Goal: Task Accomplishment & Management: Manage account settings

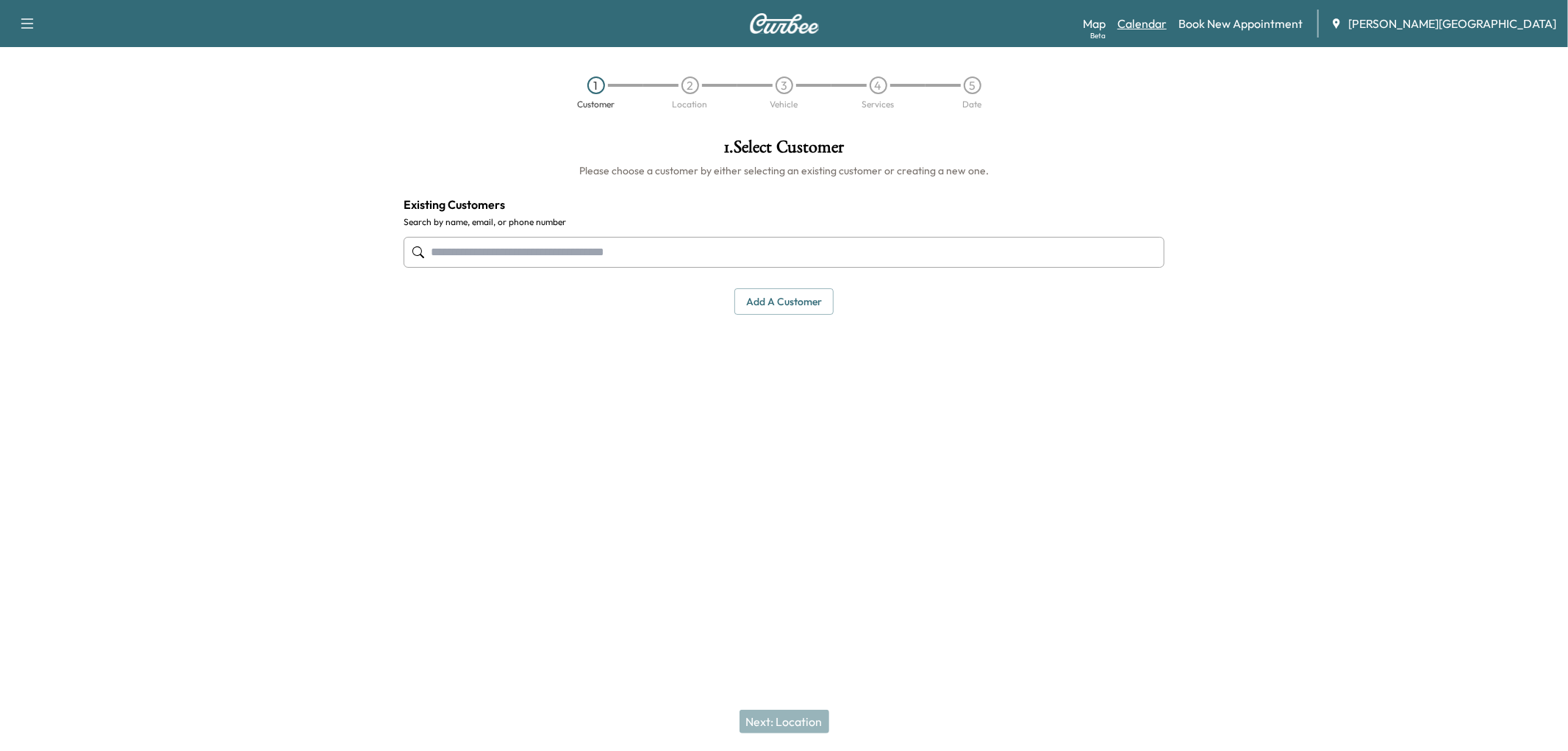
click at [1166, 24] on link "Calendar" at bounding box center [1141, 23] width 49 height 18
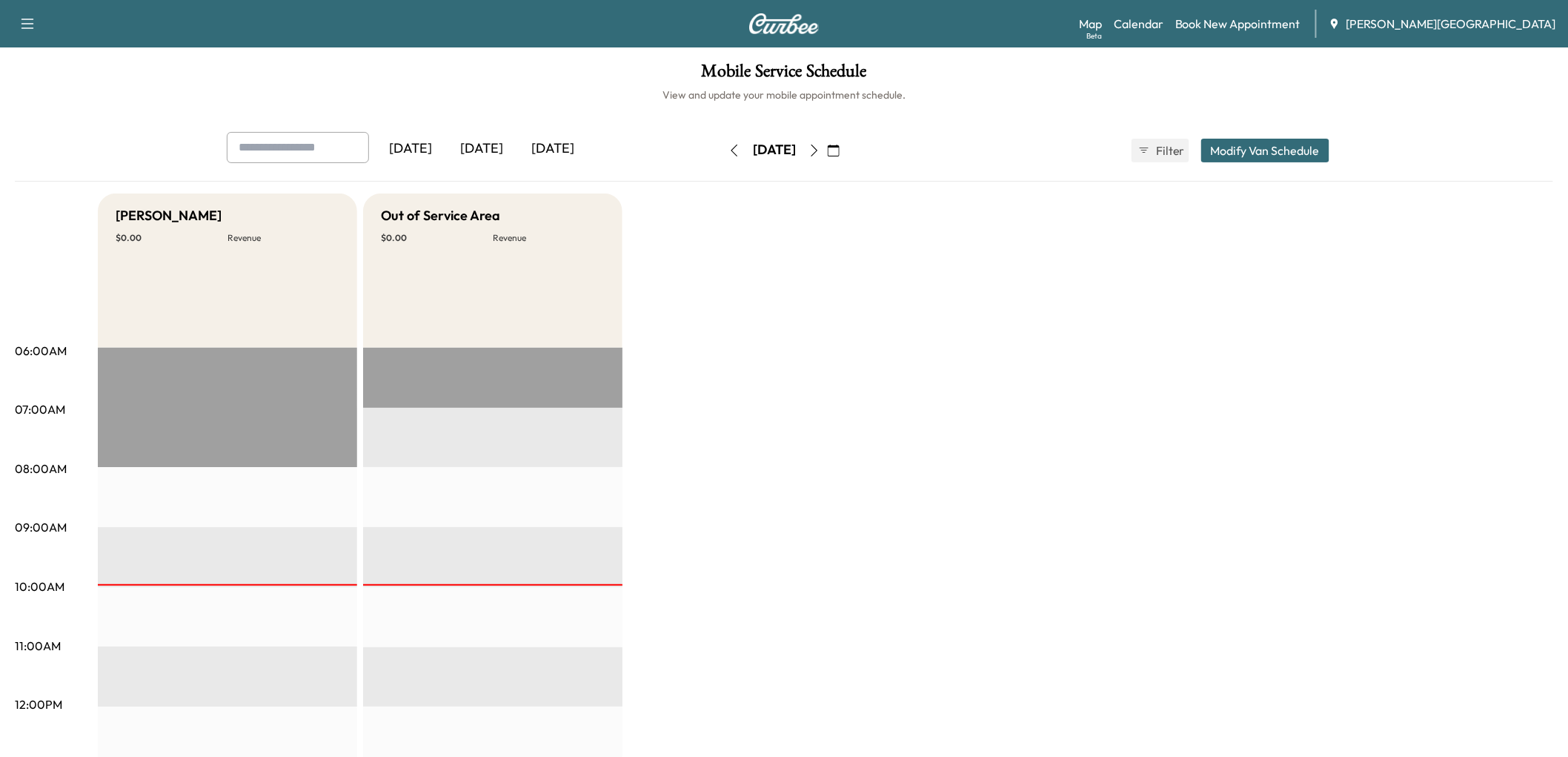
click at [729, 156] on icon "button" at bounding box center [734, 150] width 12 height 12
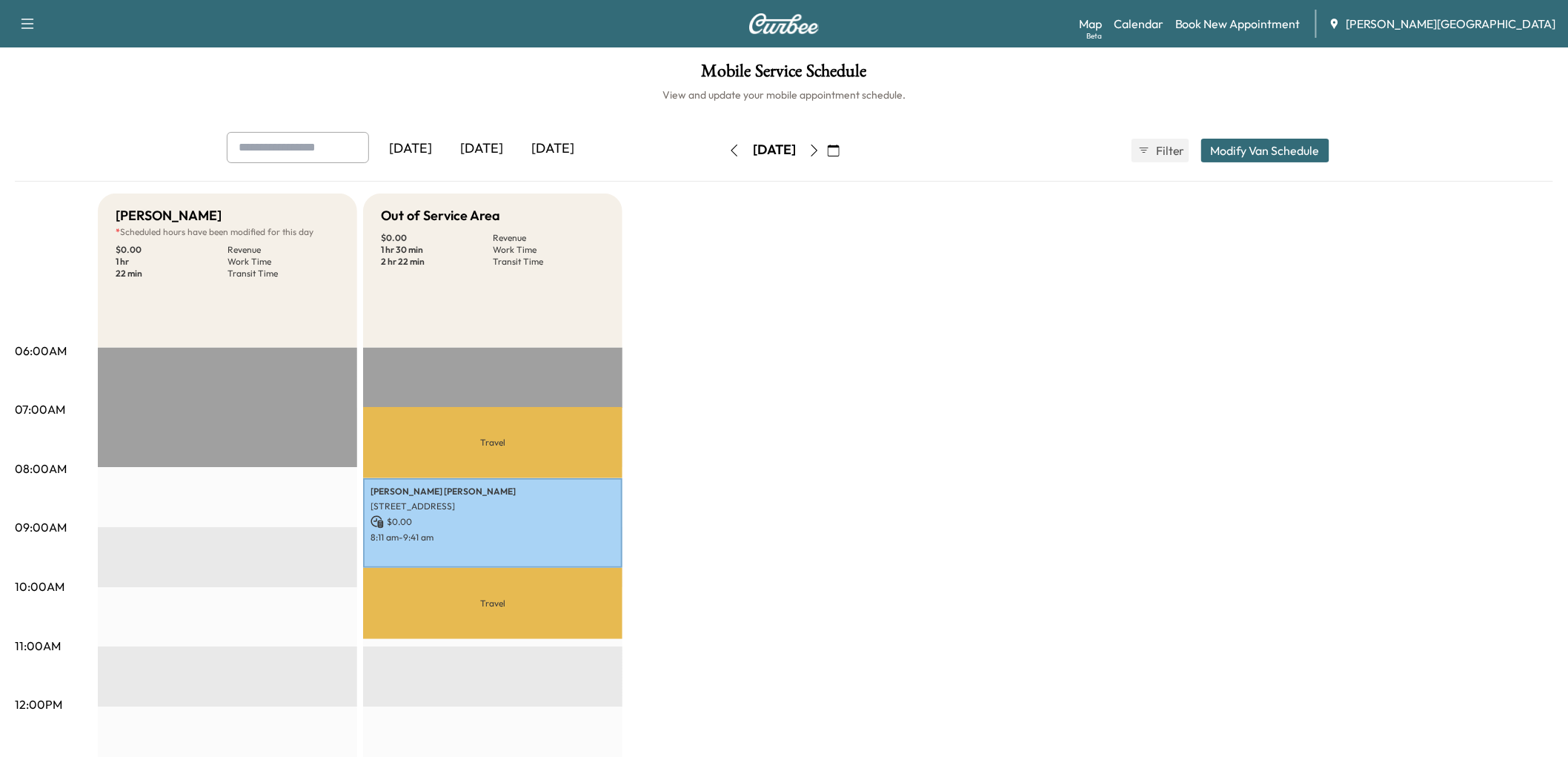
click at [721, 162] on button "button" at bounding box center [734, 150] width 25 height 24
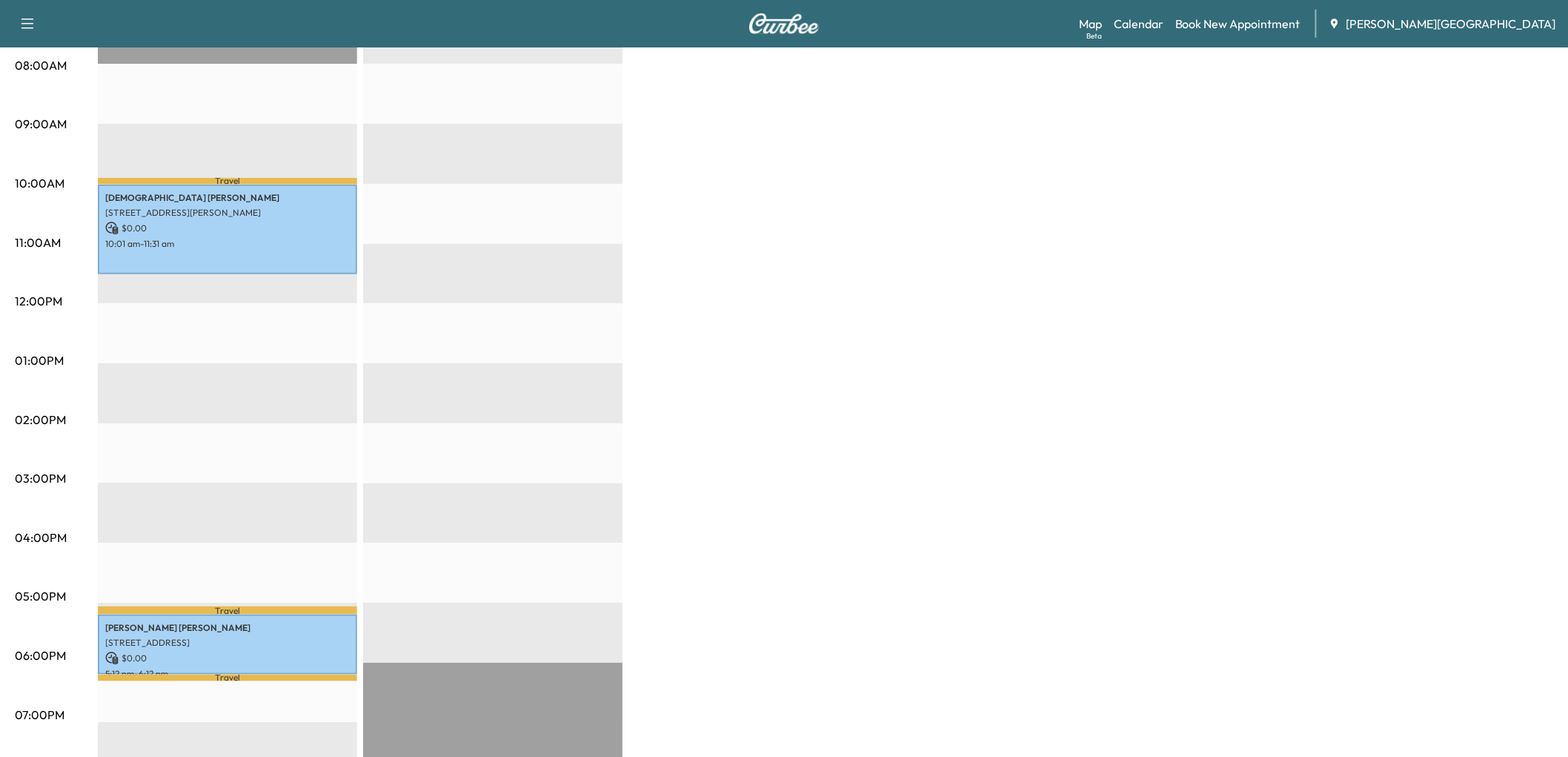
scroll to position [576, 0]
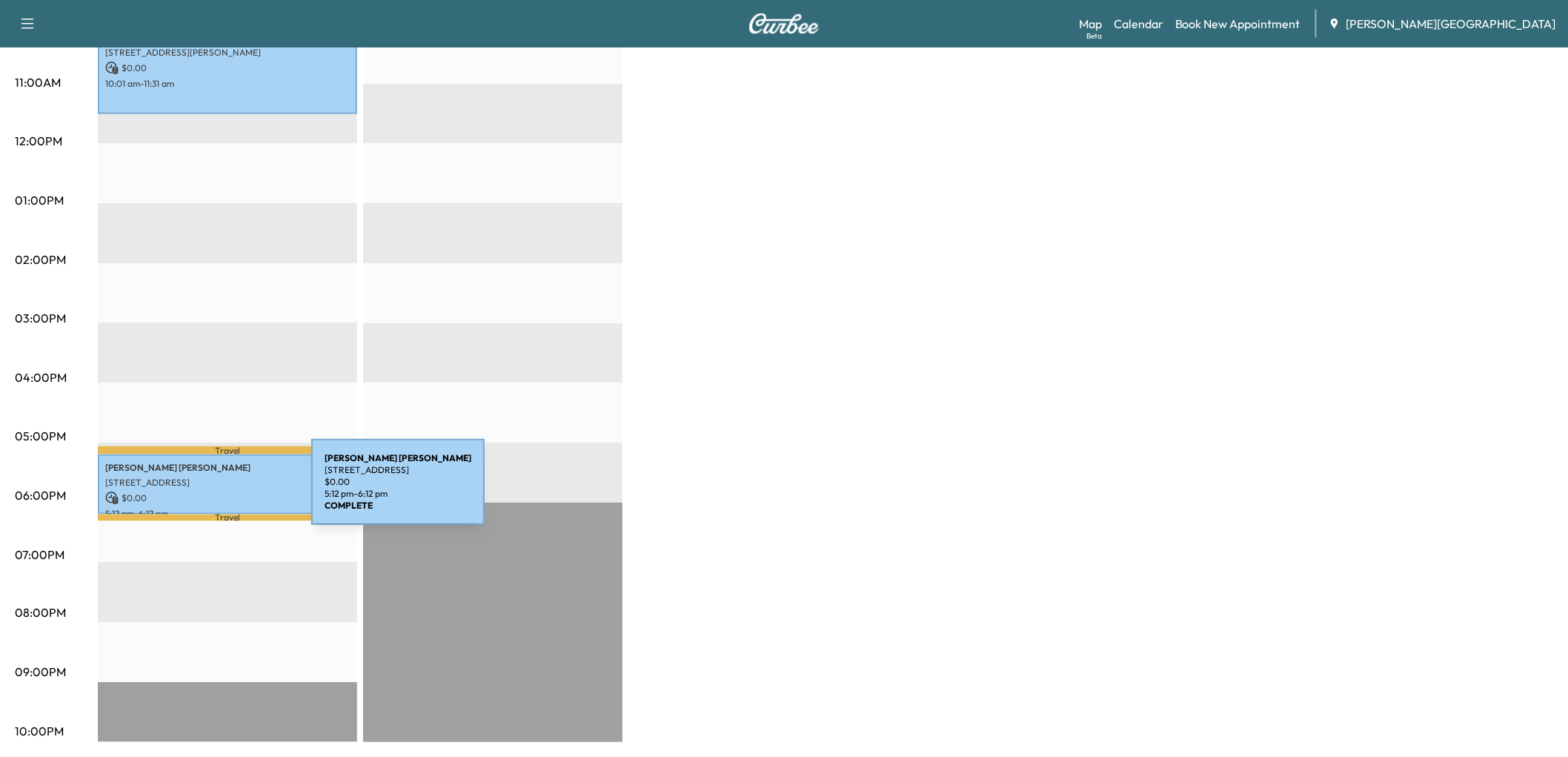
click at [200, 473] on p "[PERSON_NAME]" at bounding box center [227, 467] width 245 height 12
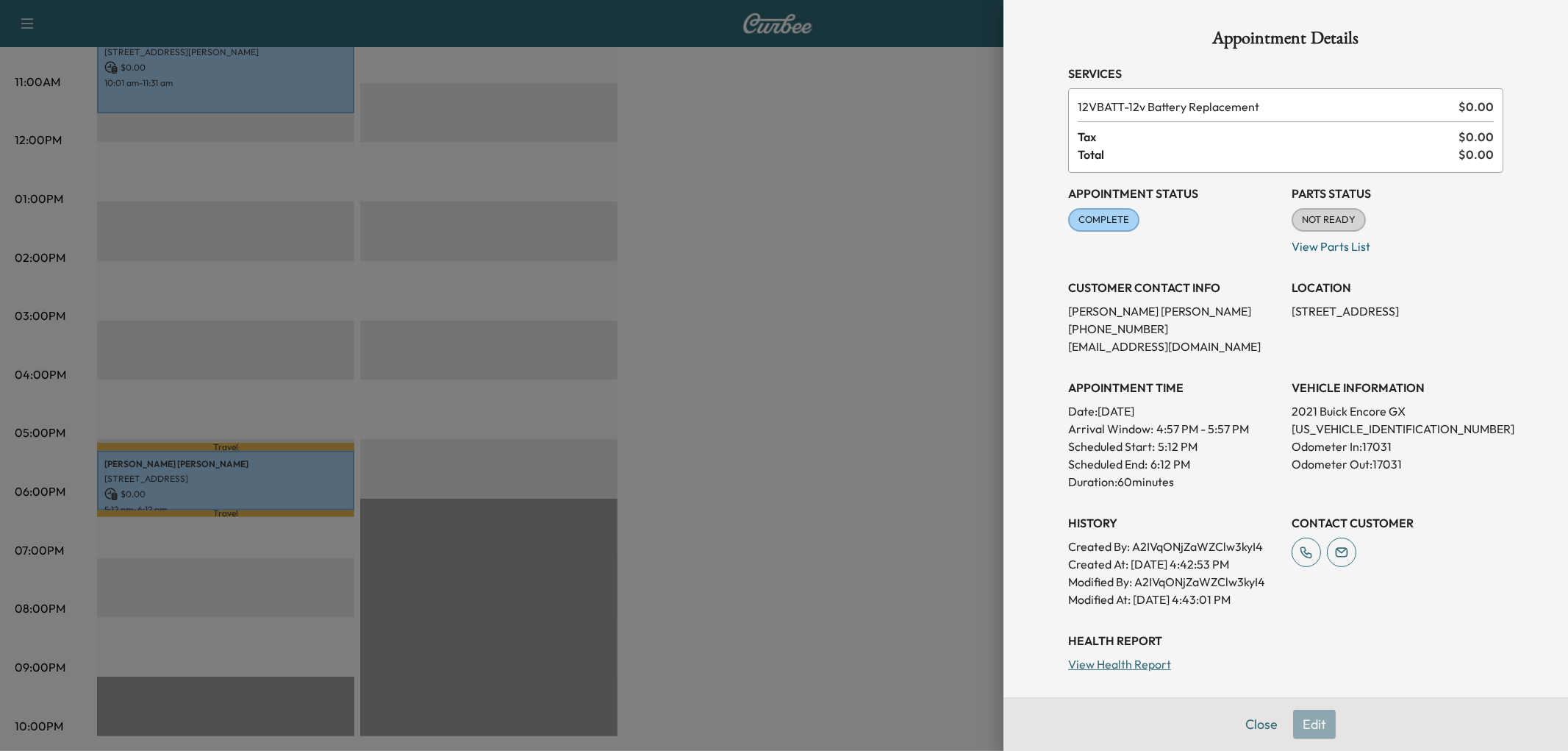
click at [845, 282] on div at bounding box center [784, 375] width 1568 height 751
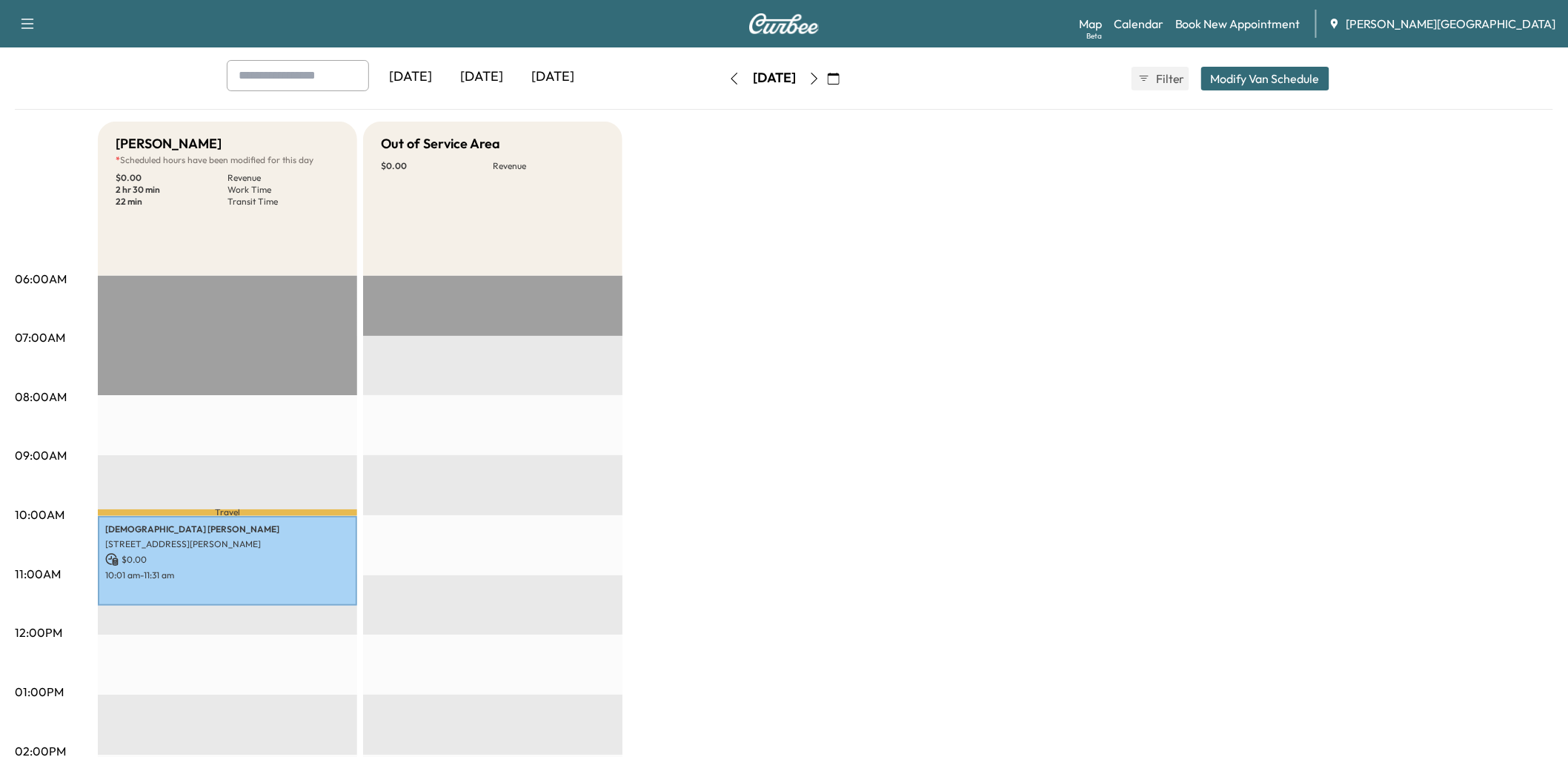
scroll to position [0, 0]
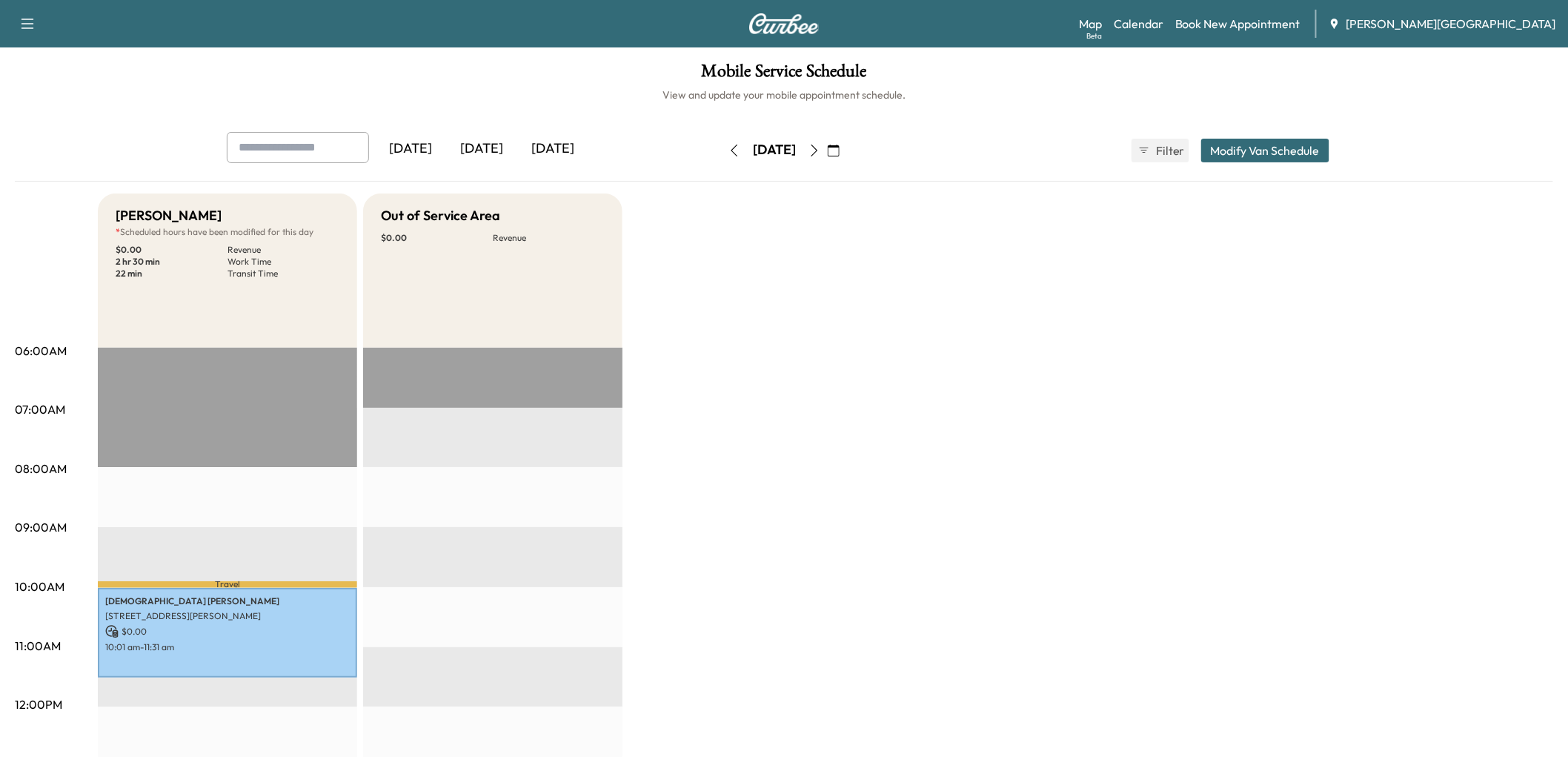
click at [820, 156] on icon "button" at bounding box center [814, 150] width 12 height 12
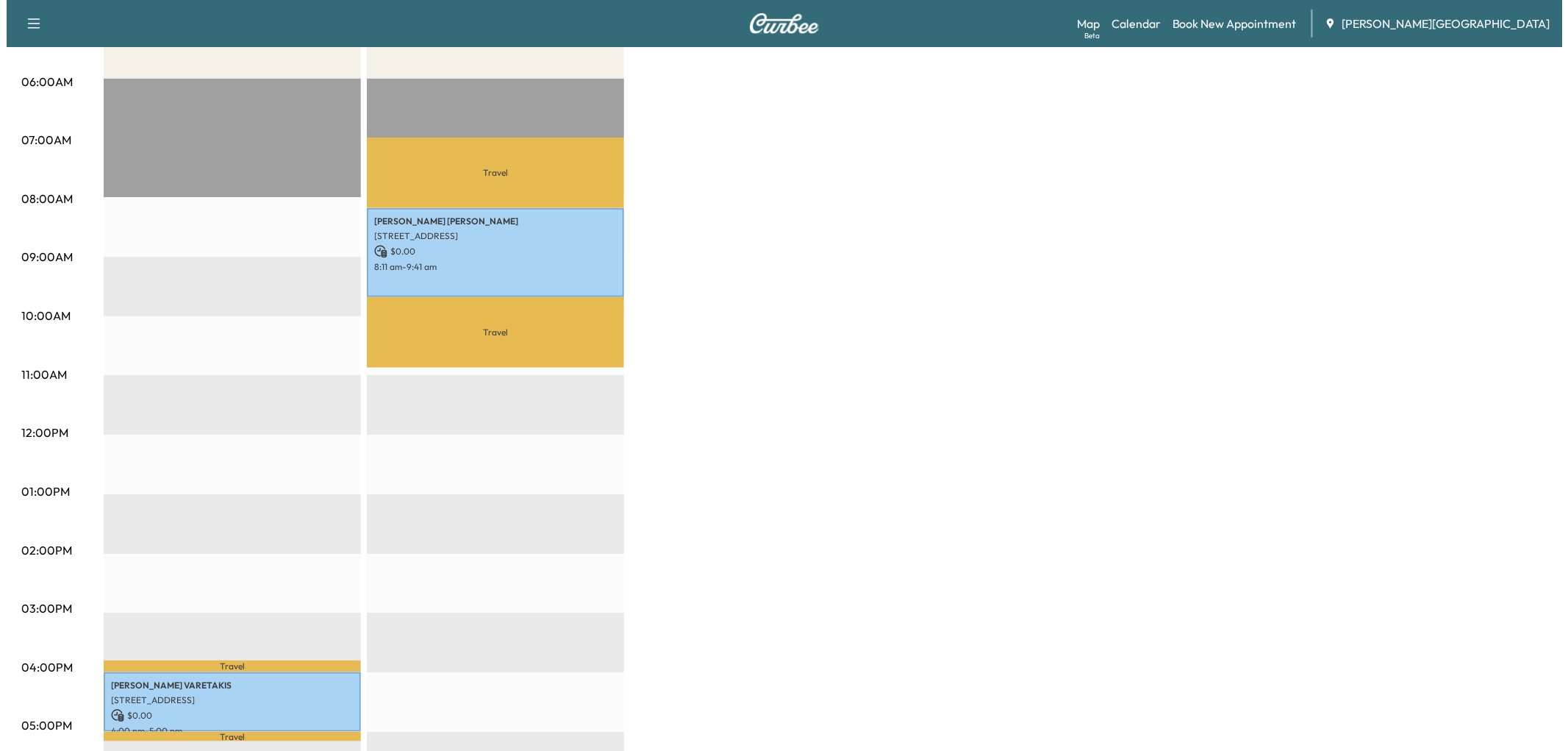
scroll to position [489, 0]
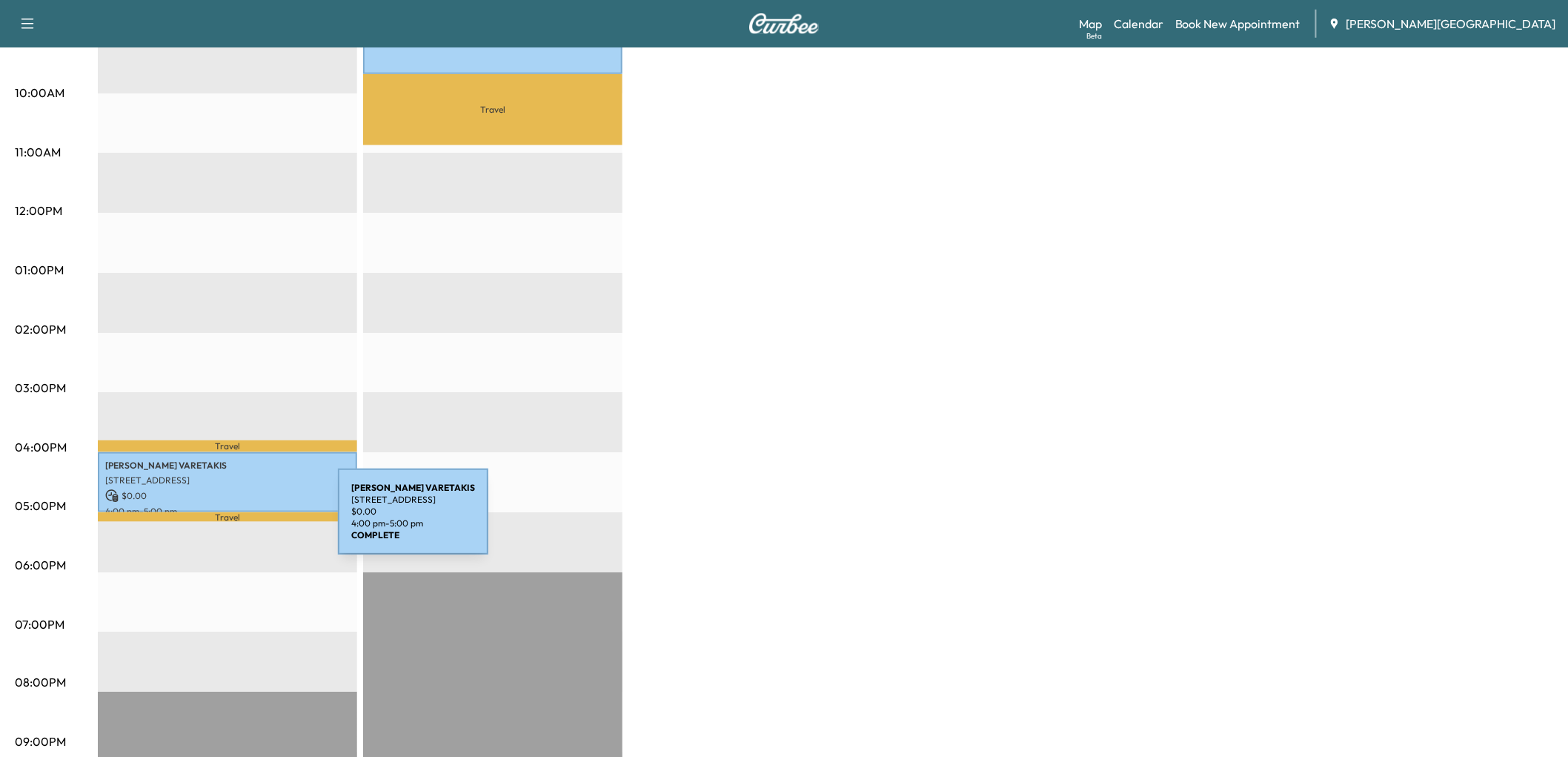
click at [227, 486] on p "[STREET_ADDRESS]" at bounding box center [227, 480] width 245 height 12
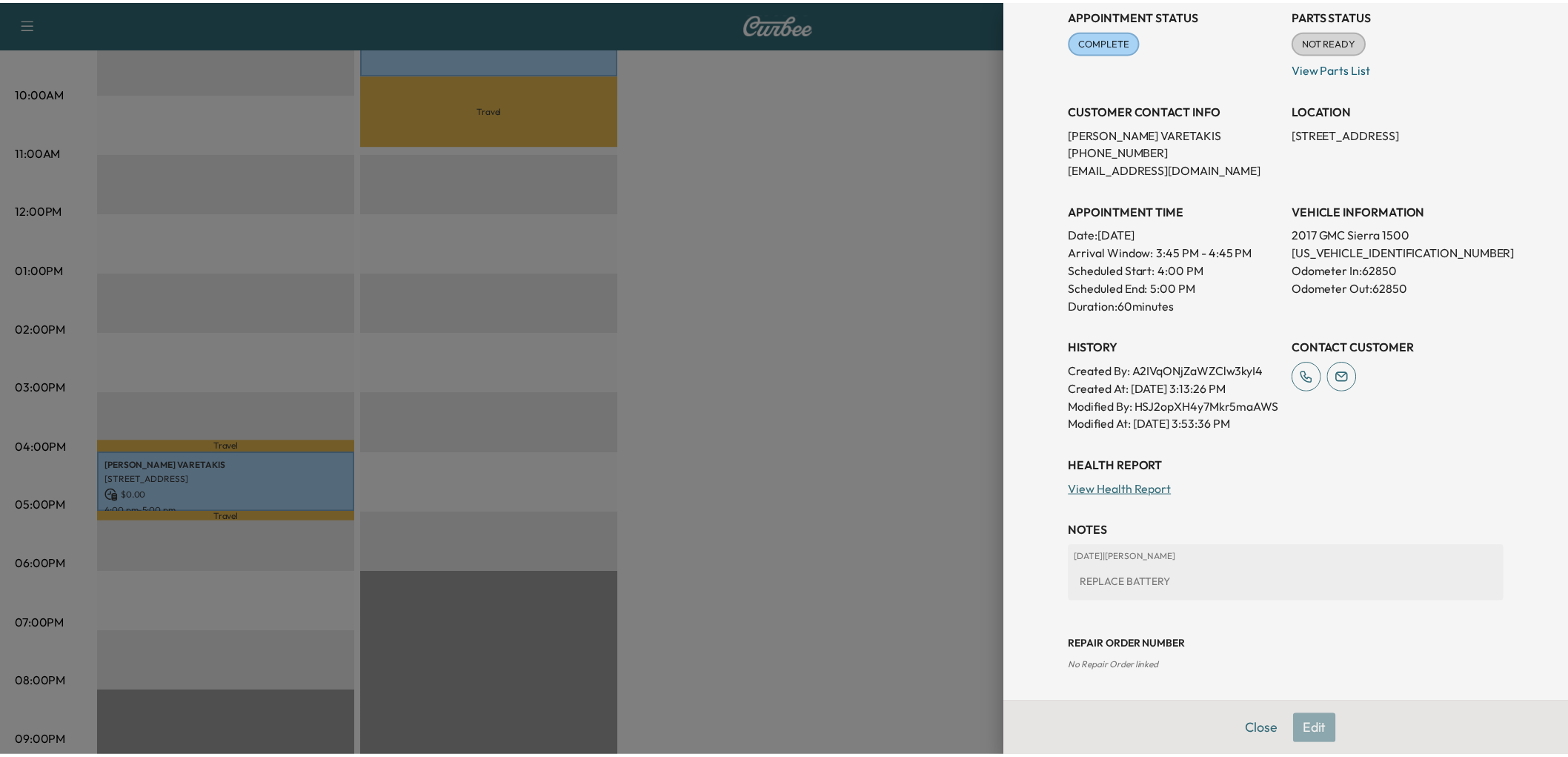
scroll to position [520, 0]
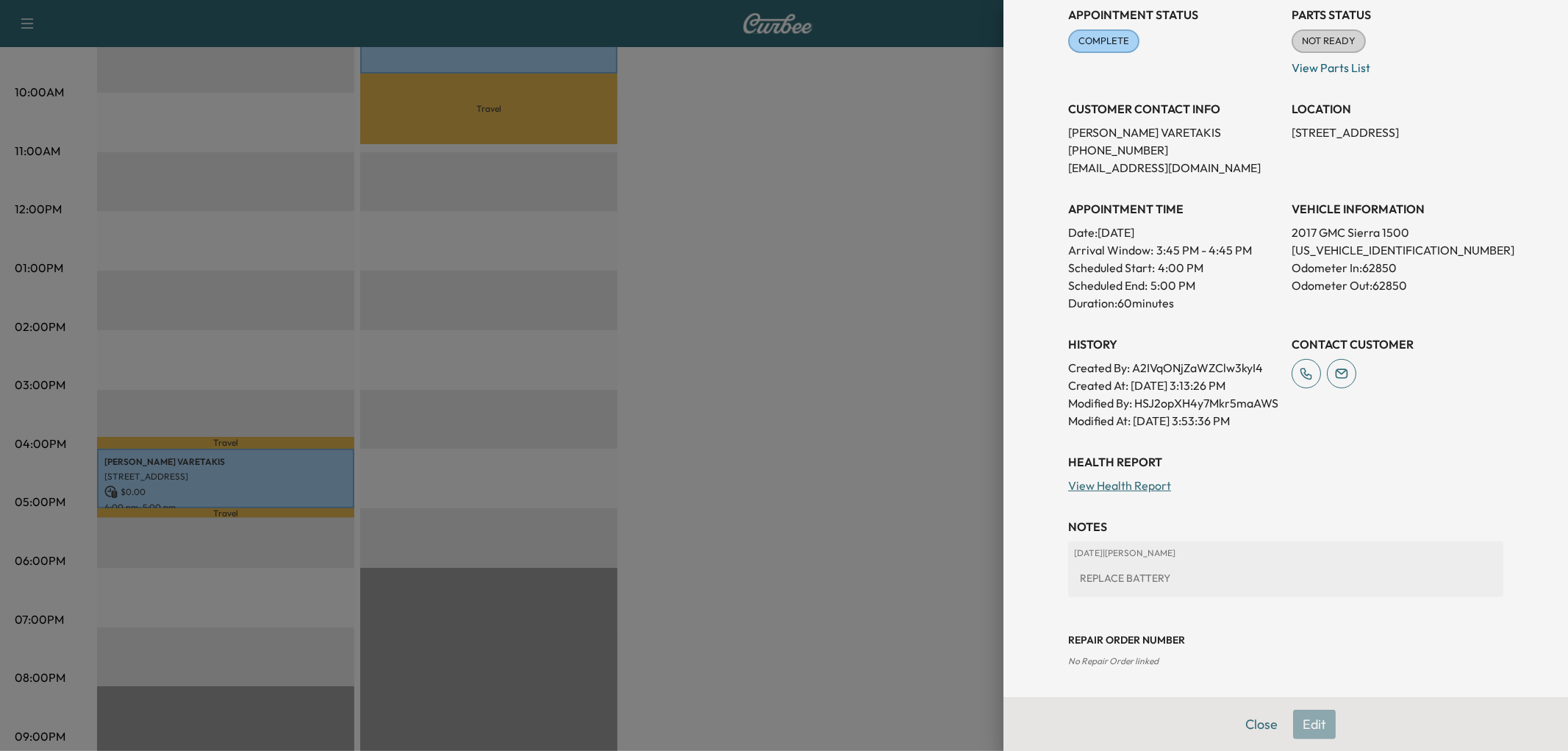
drag, startPoint x: 722, startPoint y: 437, endPoint x: 671, endPoint y: 437, distance: 51.0
click at [702, 438] on div at bounding box center [784, 375] width 1568 height 751
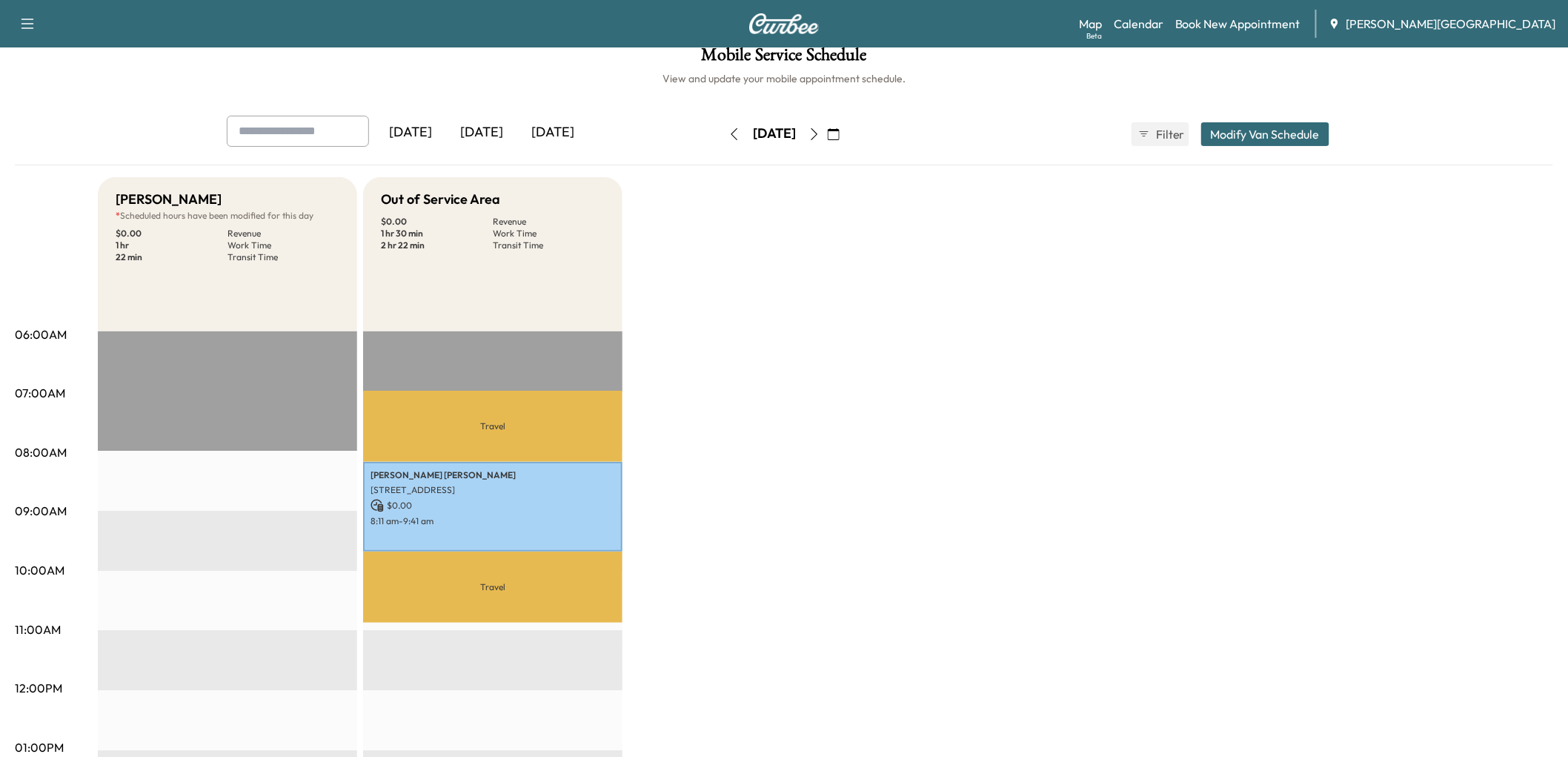
scroll to position [0, 0]
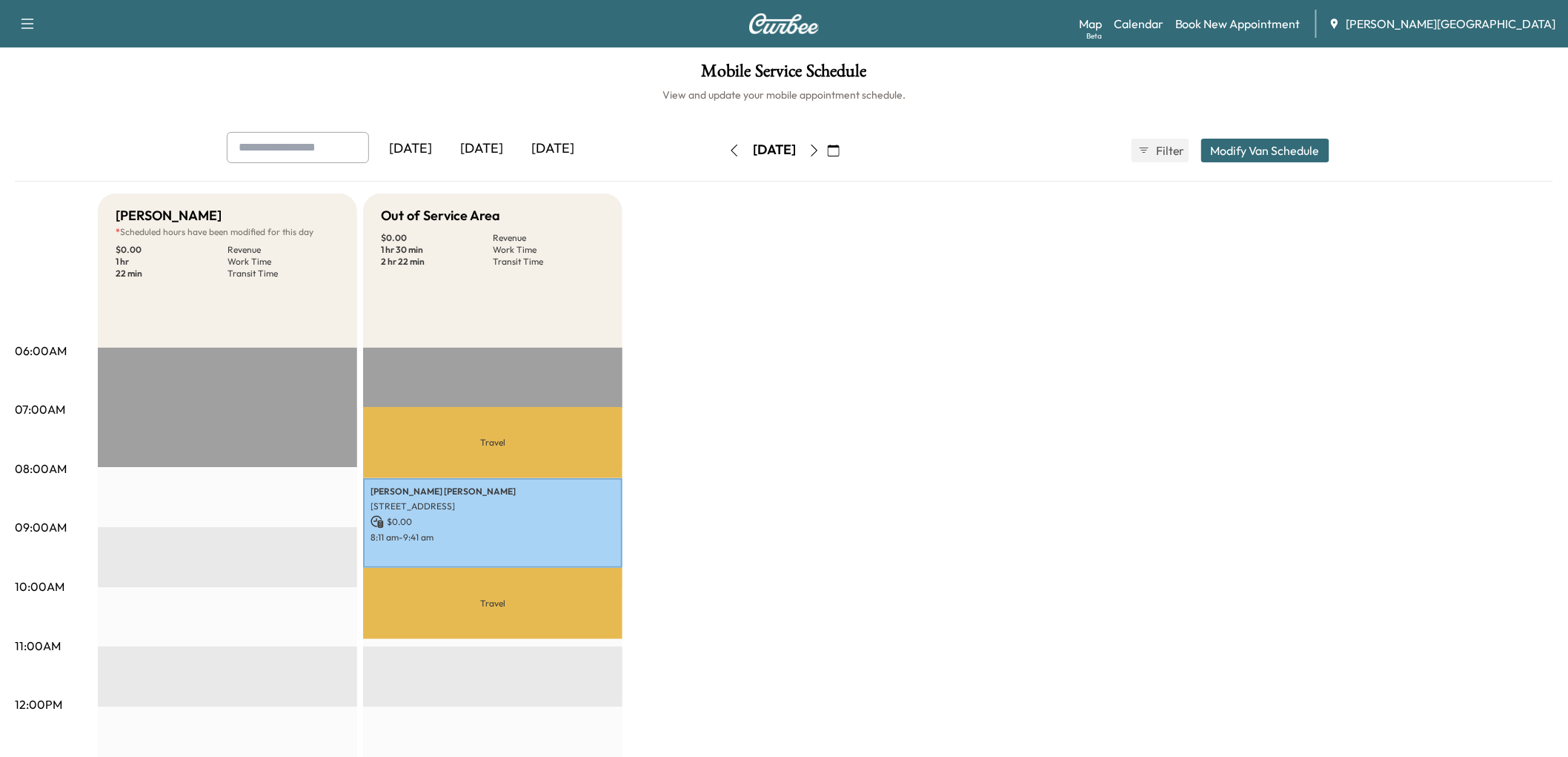
click at [721, 162] on button "button" at bounding box center [734, 150] width 25 height 24
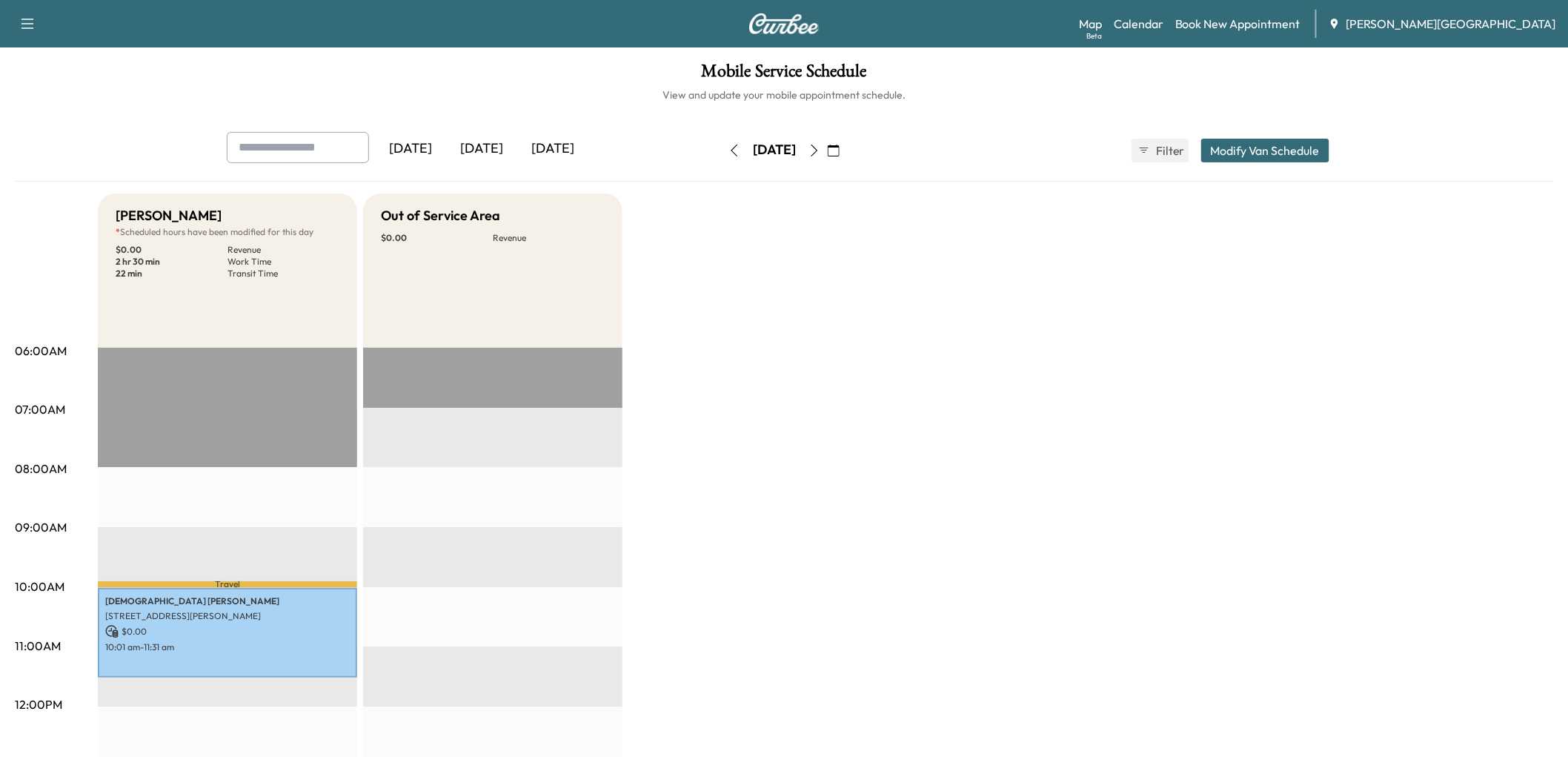
click at [729, 156] on icon "button" at bounding box center [734, 150] width 12 height 12
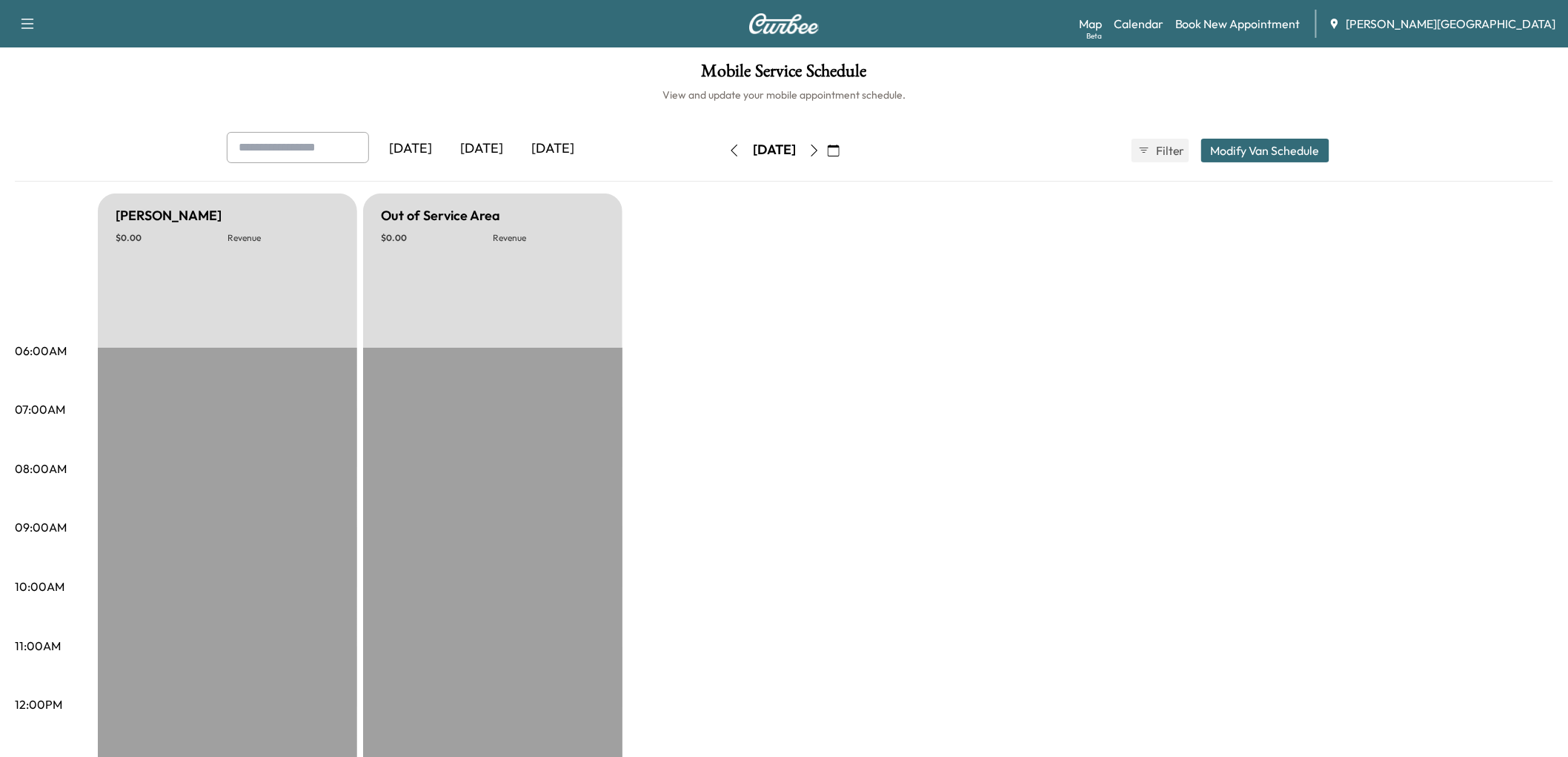
click at [721, 162] on button "button" at bounding box center [734, 150] width 25 height 24
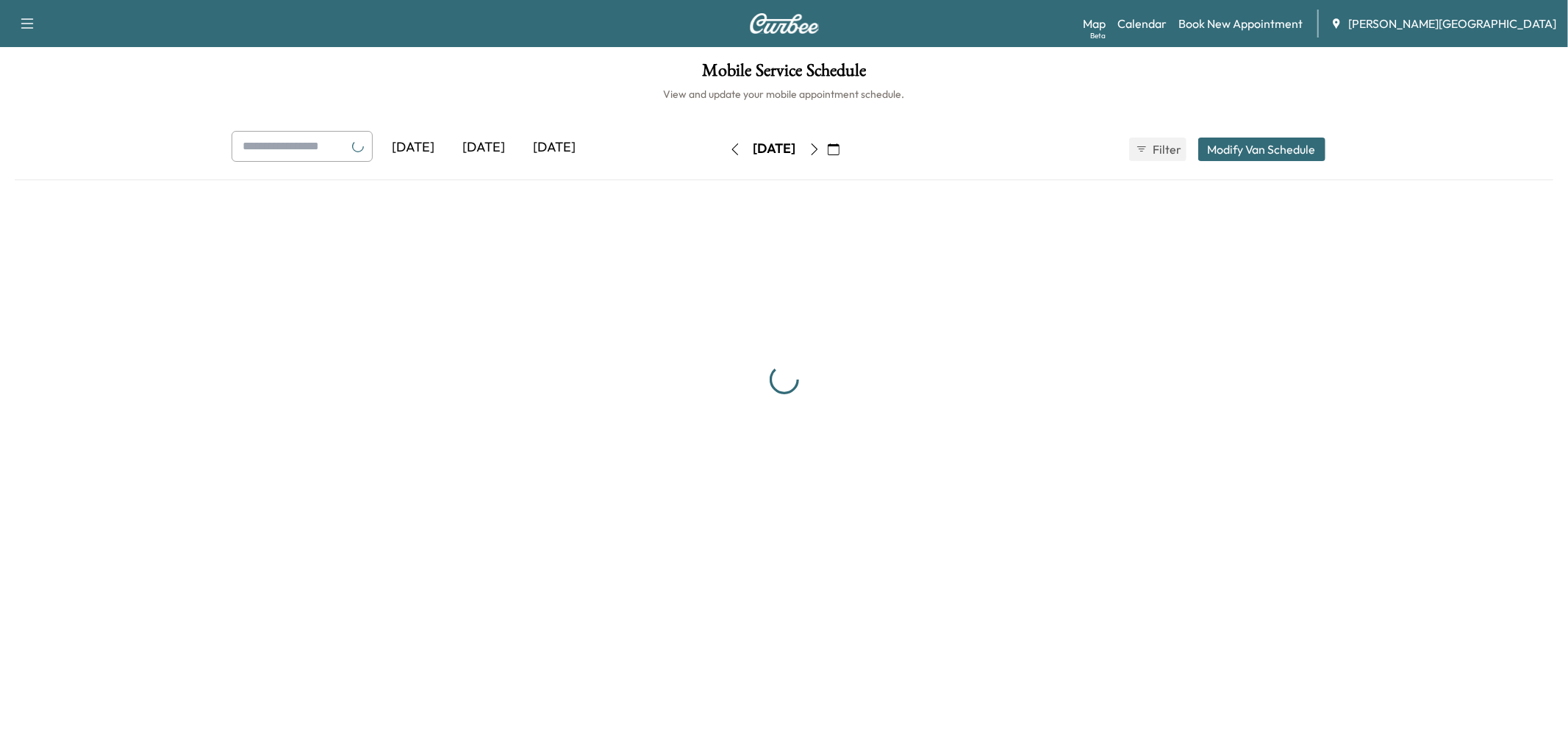
click at [729, 155] on icon "button" at bounding box center [735, 148] width 12 height 12
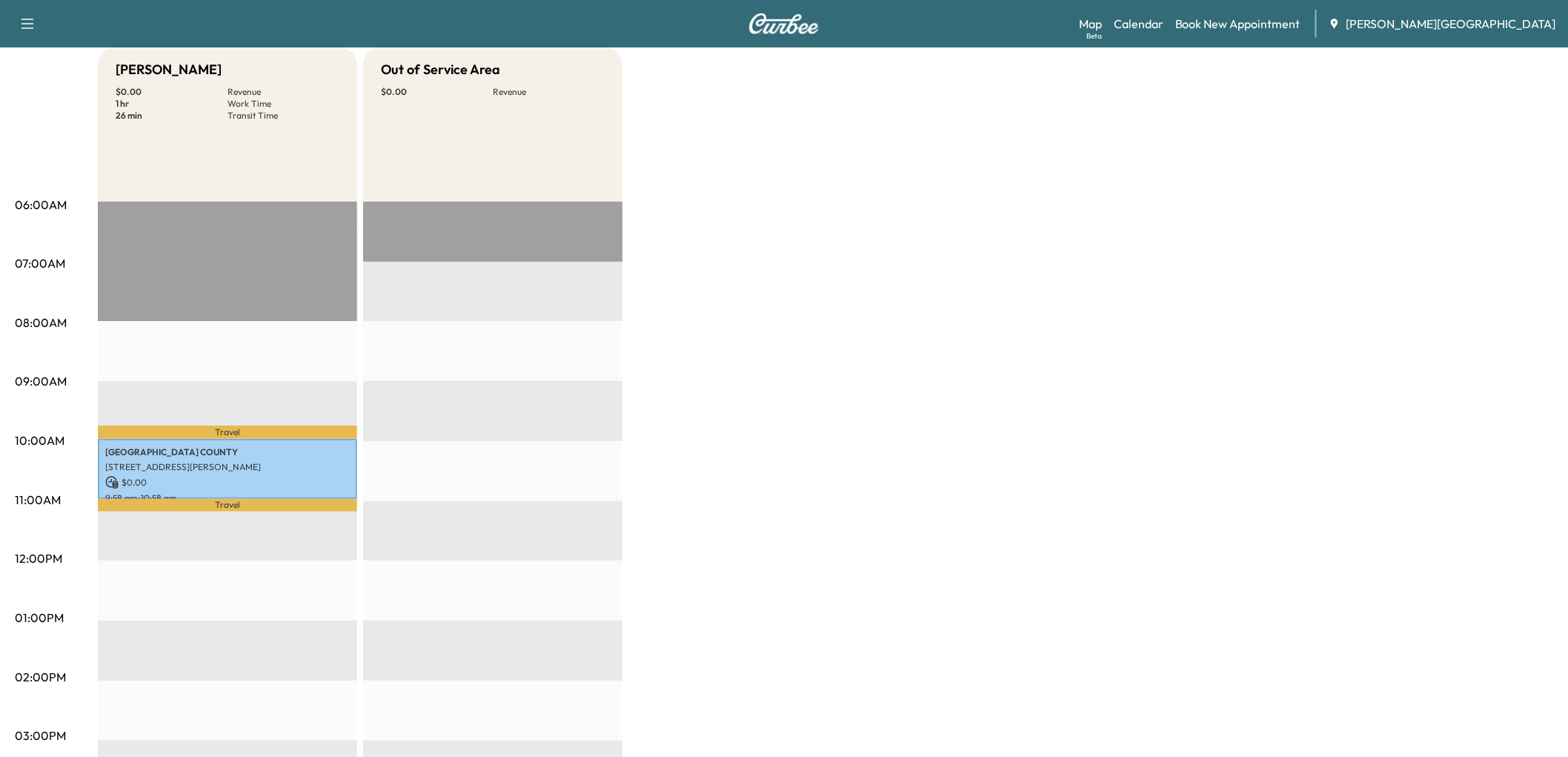
scroll to position [82, 0]
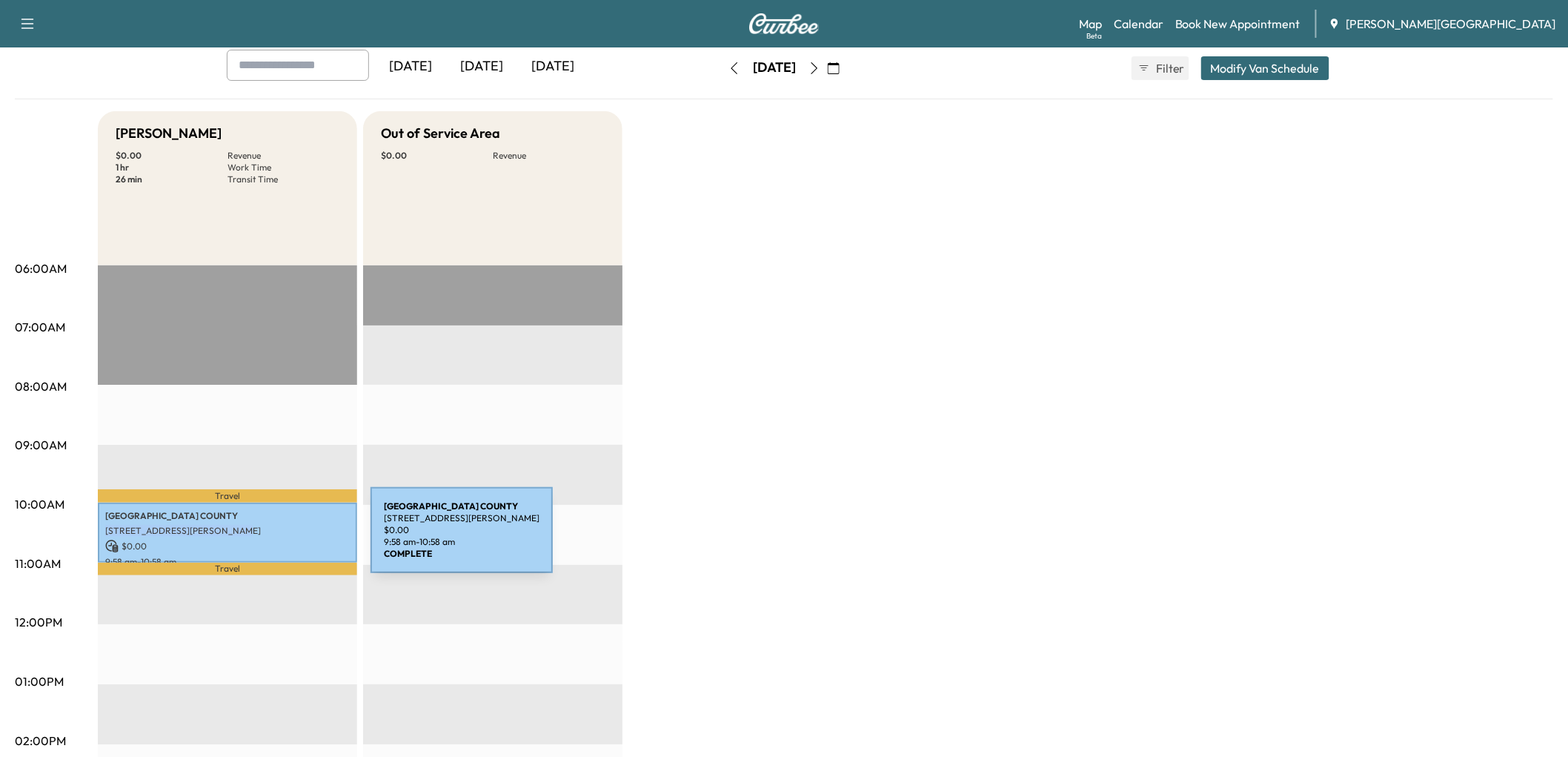
drag, startPoint x: 259, startPoint y: 539, endPoint x: 270, endPoint y: 563, distance: 26.4
click at [270, 562] on div "[GEOGRAPHIC_DATA] 73-[STREET_ADDRESS][PERSON_NAME] $ 0.00 9:58 am - 10:58 am" at bounding box center [227, 532] width 259 height 60
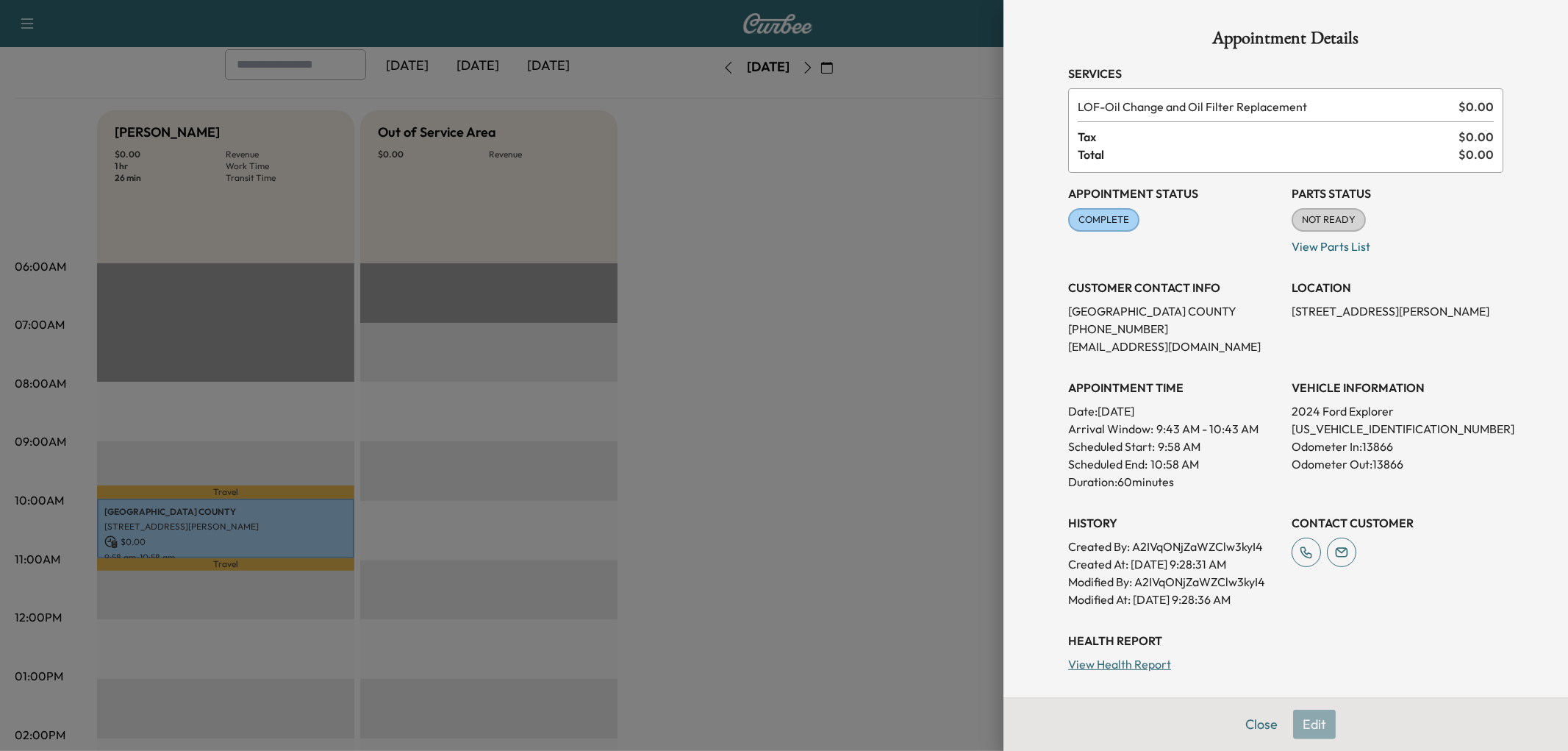
click at [861, 392] on div at bounding box center [784, 375] width 1568 height 751
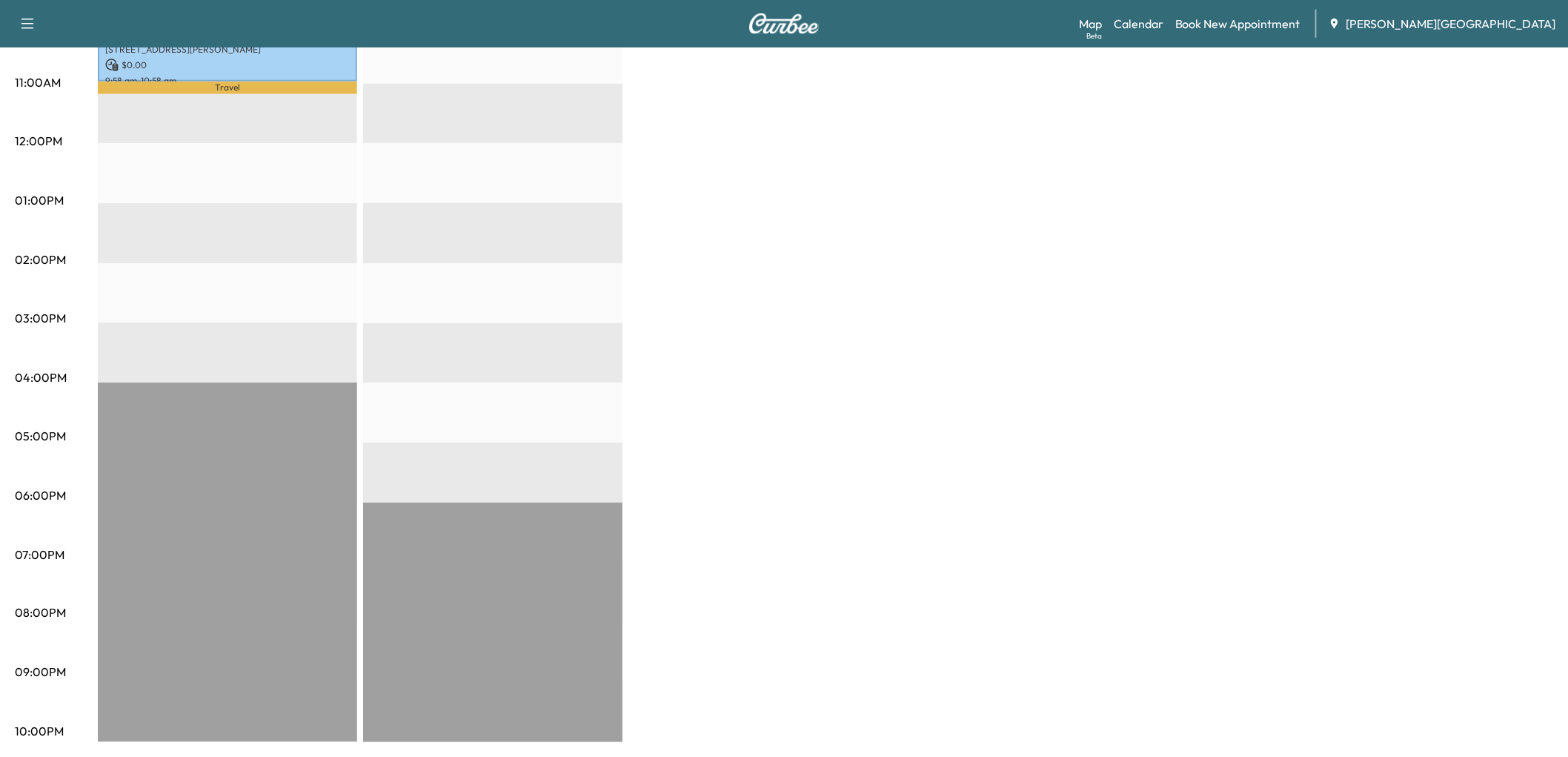
scroll to position [28, 0]
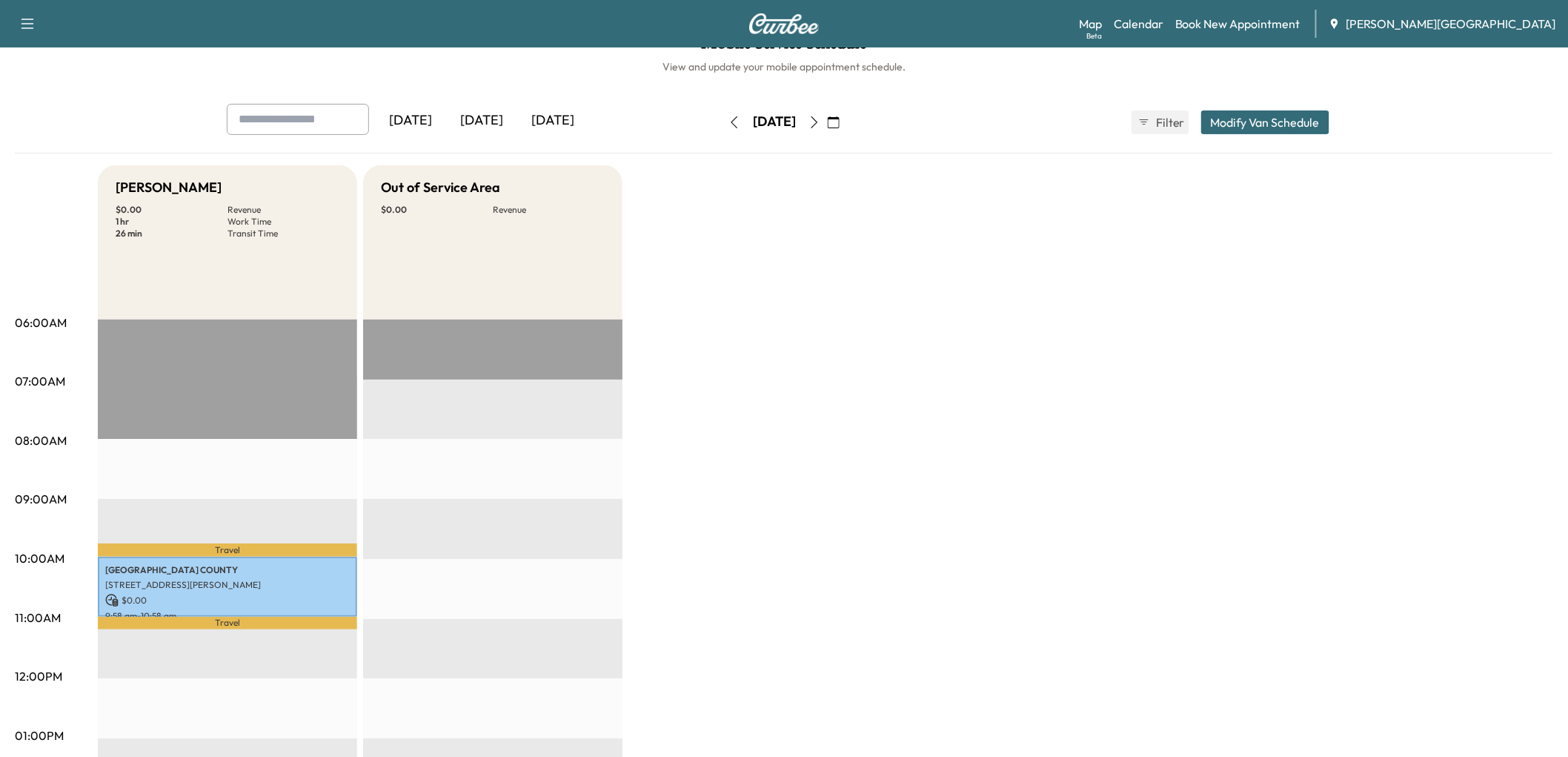
click at [731, 128] on icon "button" at bounding box center [734, 121] width 6 height 12
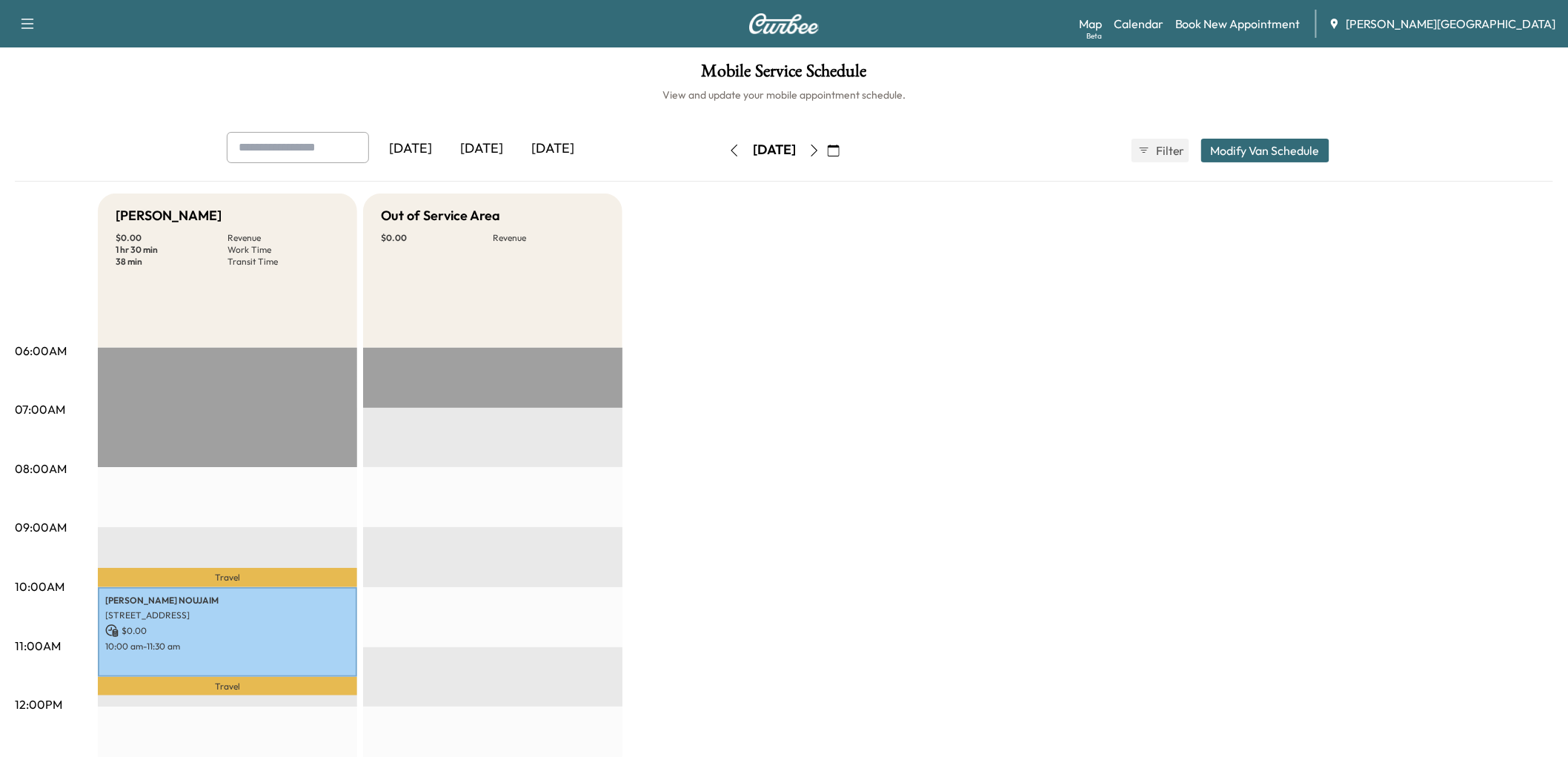
click at [729, 156] on icon "button" at bounding box center [734, 150] width 12 height 12
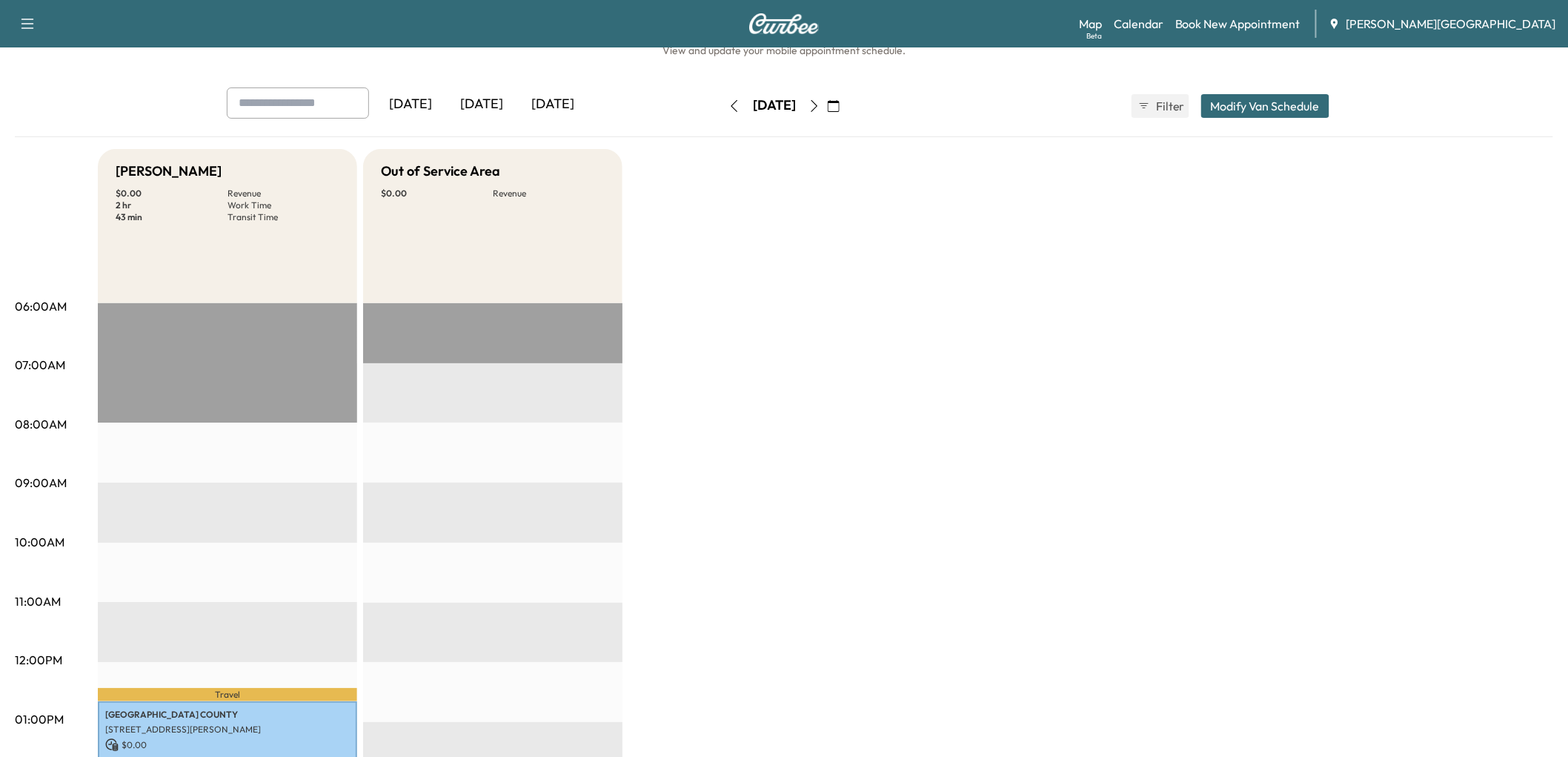
scroll to position [28, 0]
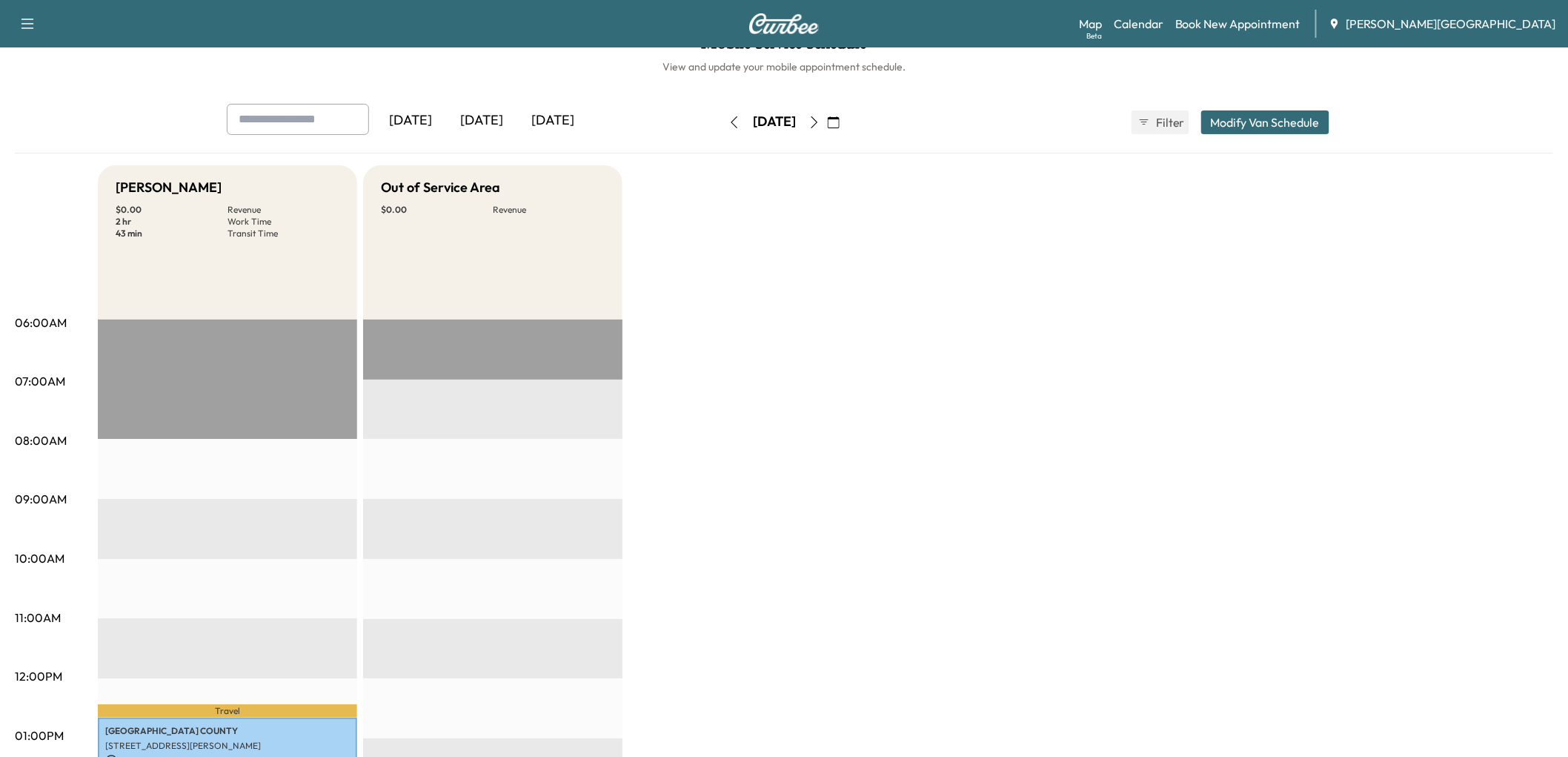
click at [839, 128] on icon "button" at bounding box center [833, 121] width 12 height 12
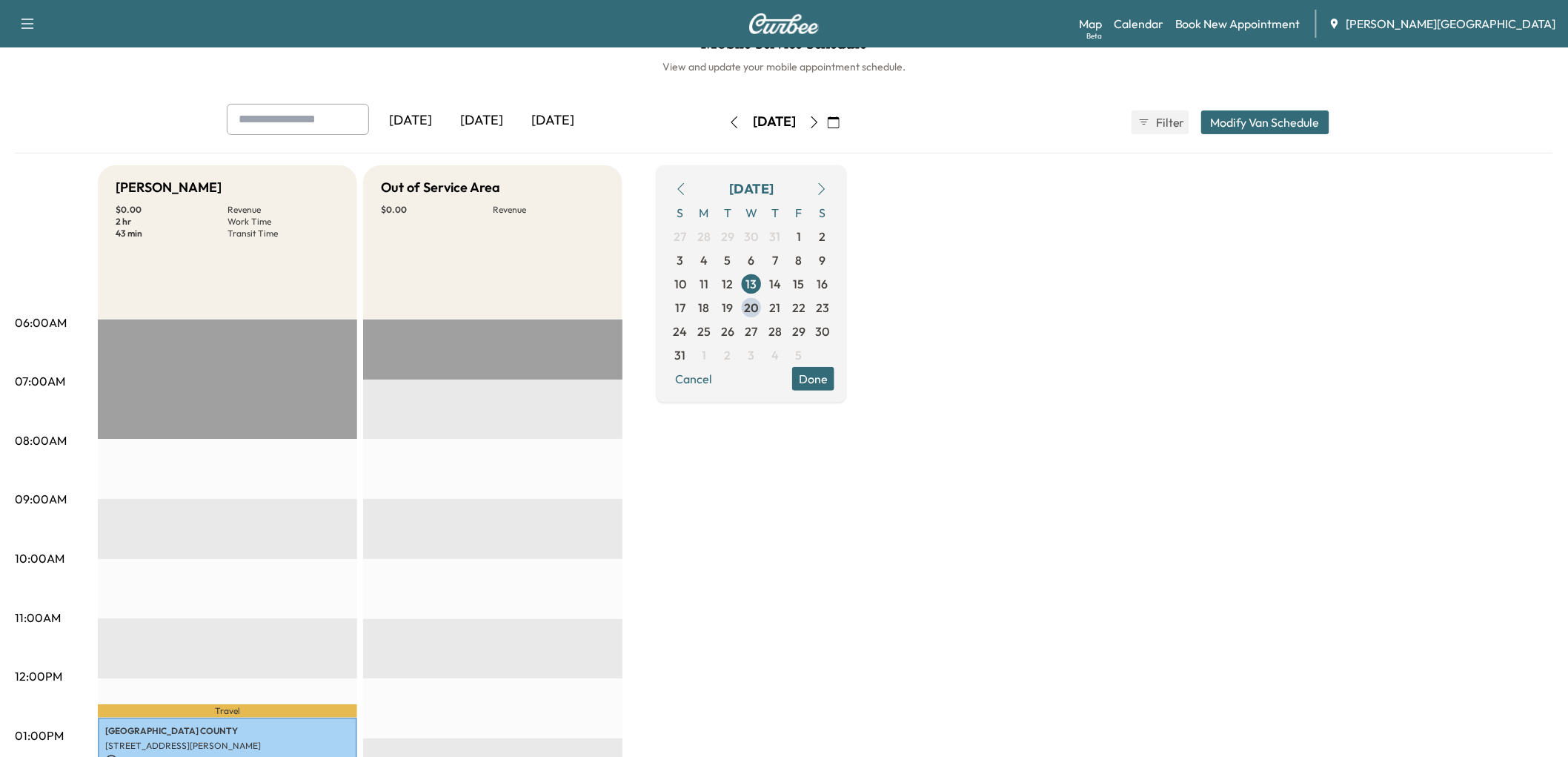
click at [518, 138] on div "[DATE]" at bounding box center [481, 121] width 71 height 34
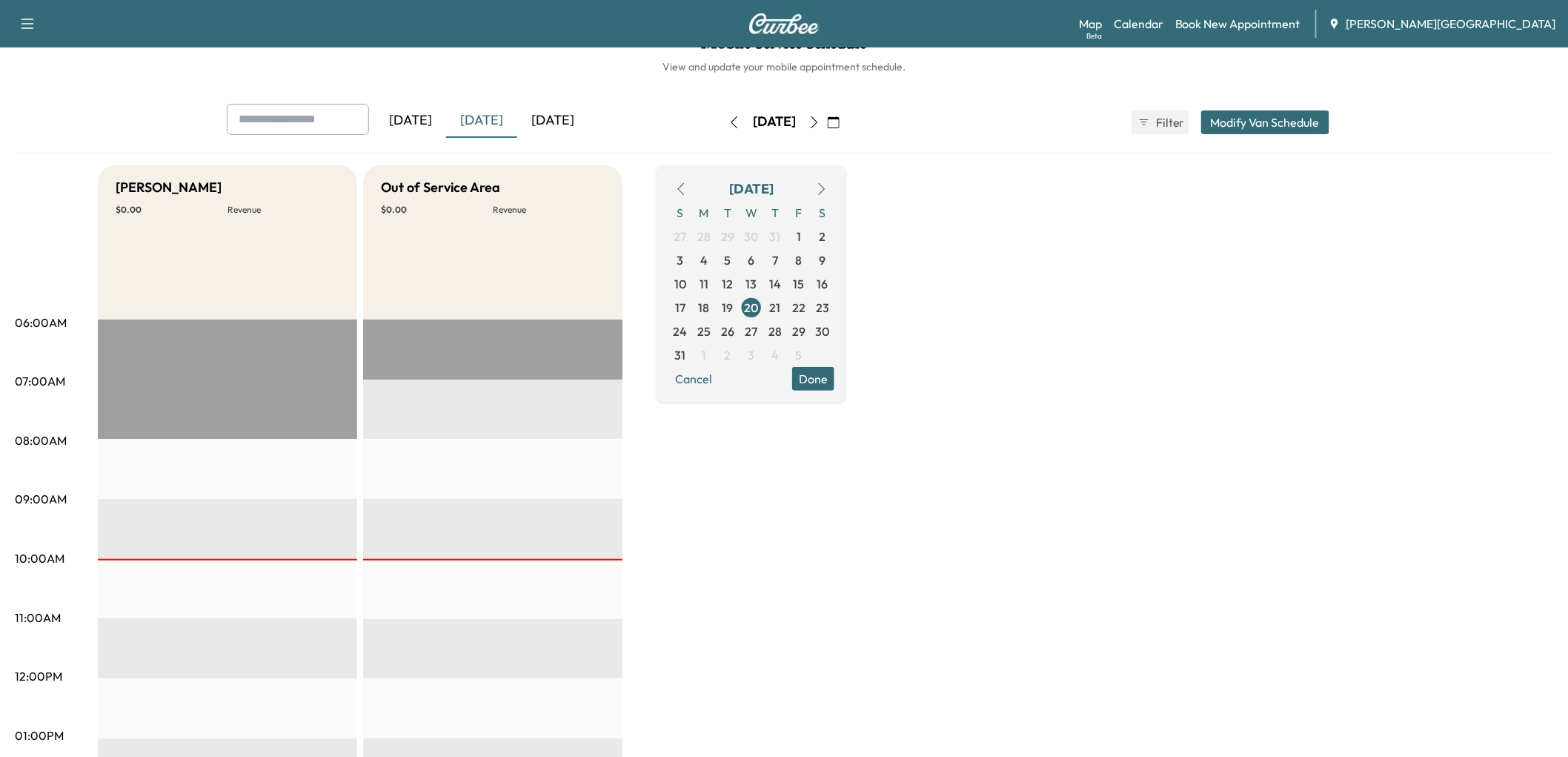
drag, startPoint x: 1027, startPoint y: 278, endPoint x: 935, endPoint y: 294, distance: 93.4
click at [1020, 279] on div "[PERSON_NAME] $ 0.00 Revenue EST Start Out of Service Area $ 0.00 Revenue EST S…" at bounding box center [825, 721] width 1455 height 1111
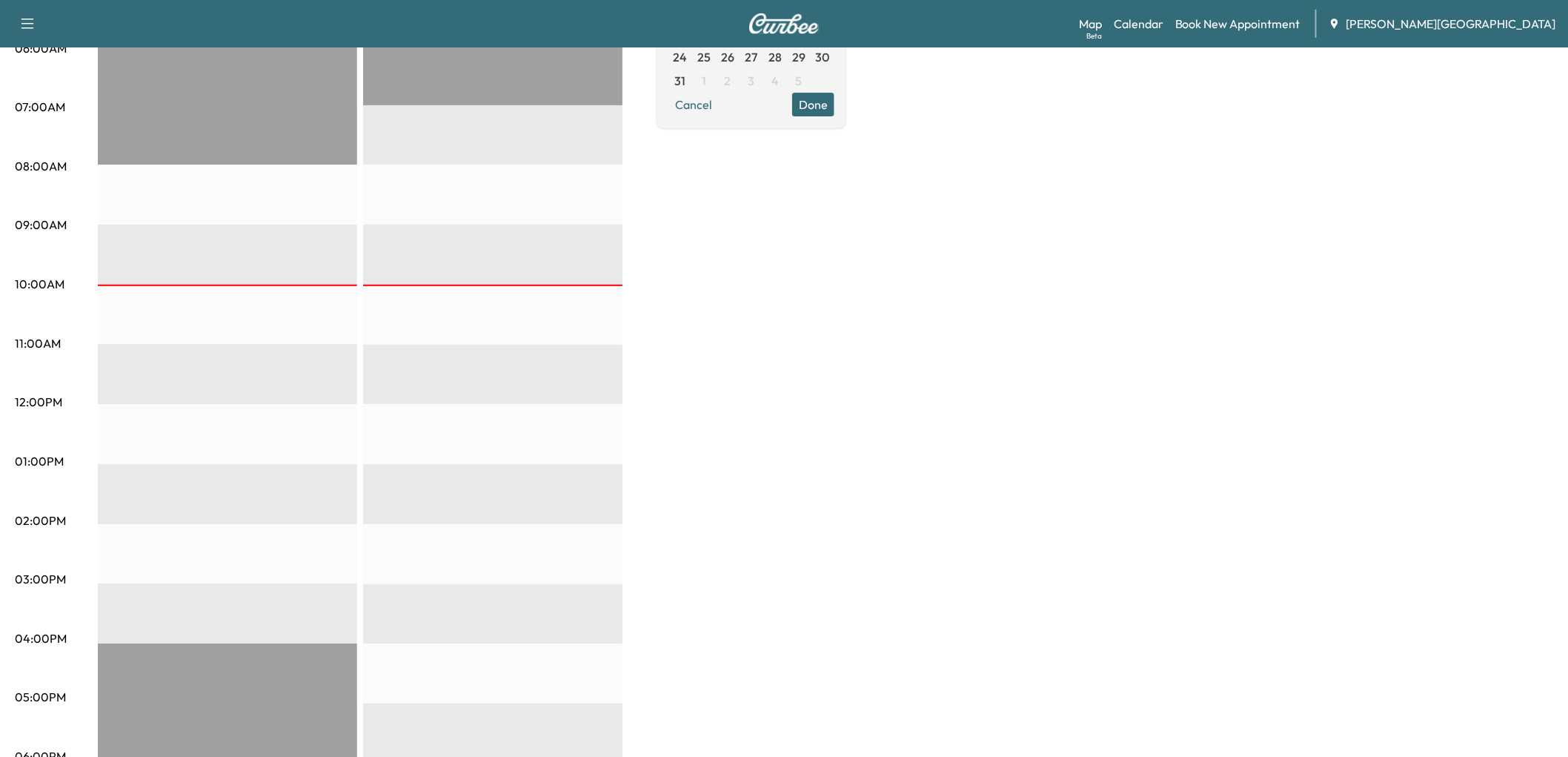
scroll to position [28, 0]
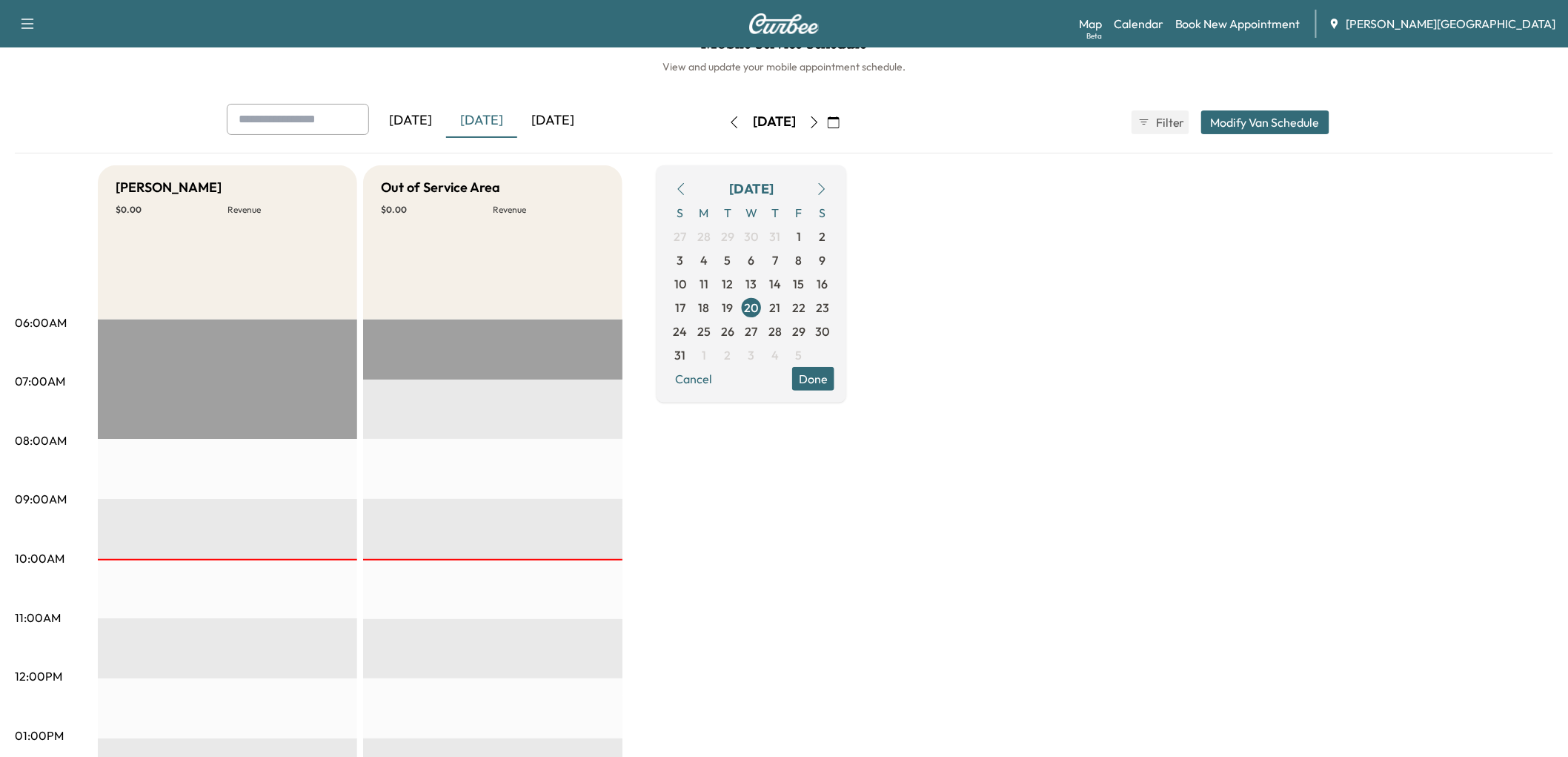
click at [827, 134] on button "button" at bounding box center [814, 122] width 25 height 24
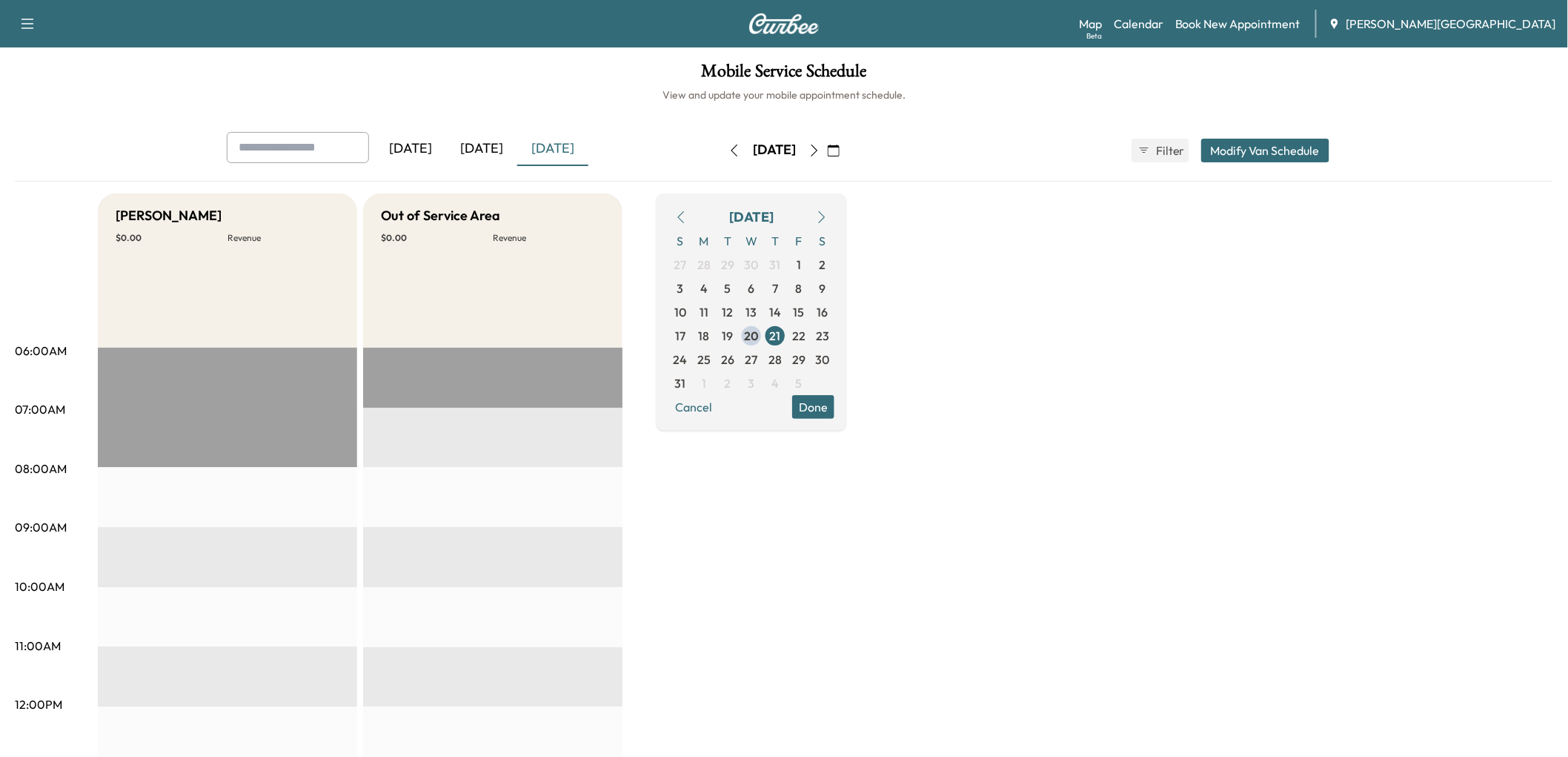
click at [729, 156] on icon "button" at bounding box center [734, 150] width 12 height 12
